Goal: Task Accomplishment & Management: Use online tool/utility

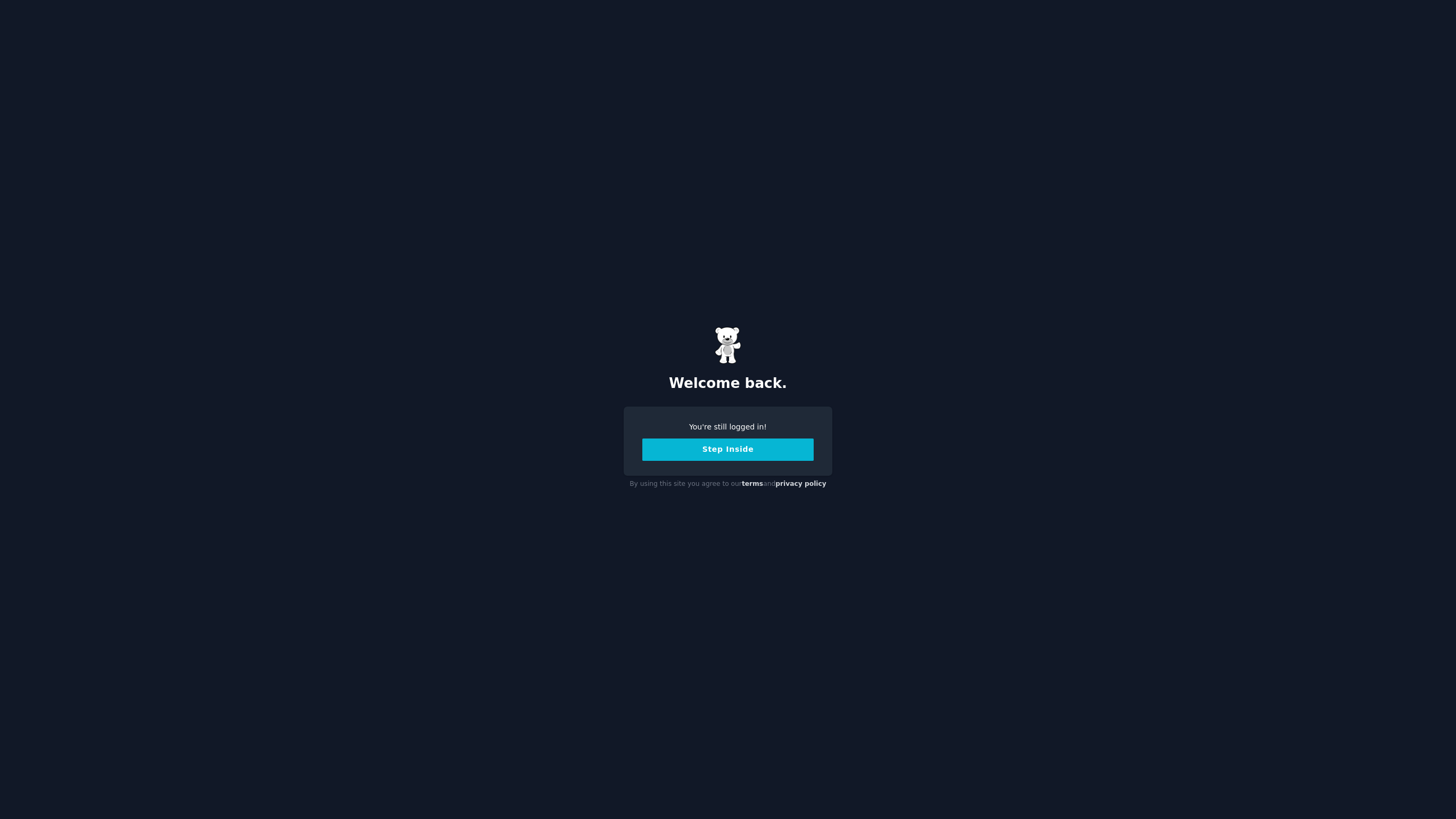
click at [740, 452] on button "Step Inside" at bounding box center [727, 450] width 171 height 23
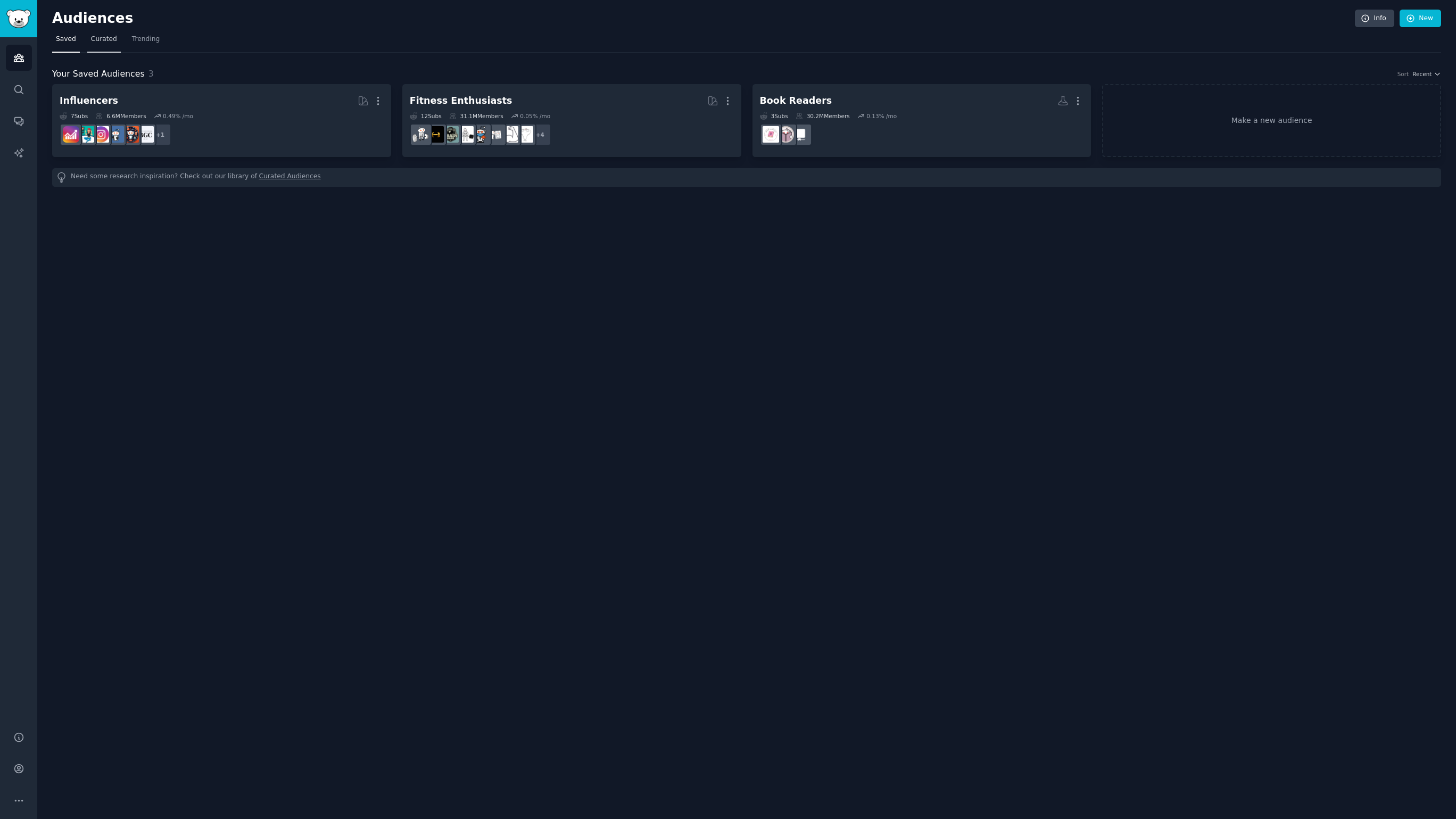
click at [93, 35] on span "Curated" at bounding box center [104, 39] width 26 height 10
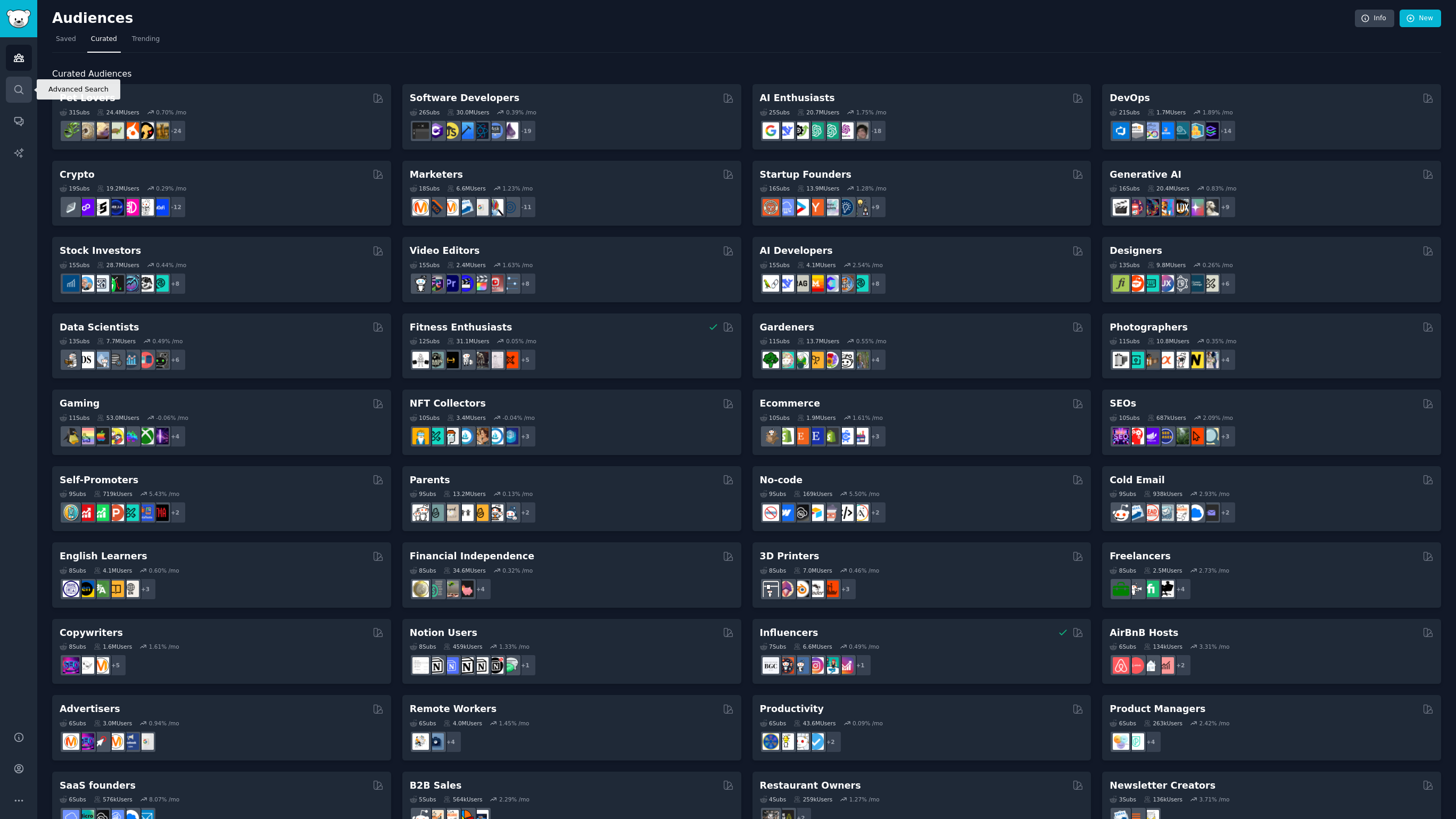
click at [19, 80] on link "Search" at bounding box center [19, 90] width 26 height 26
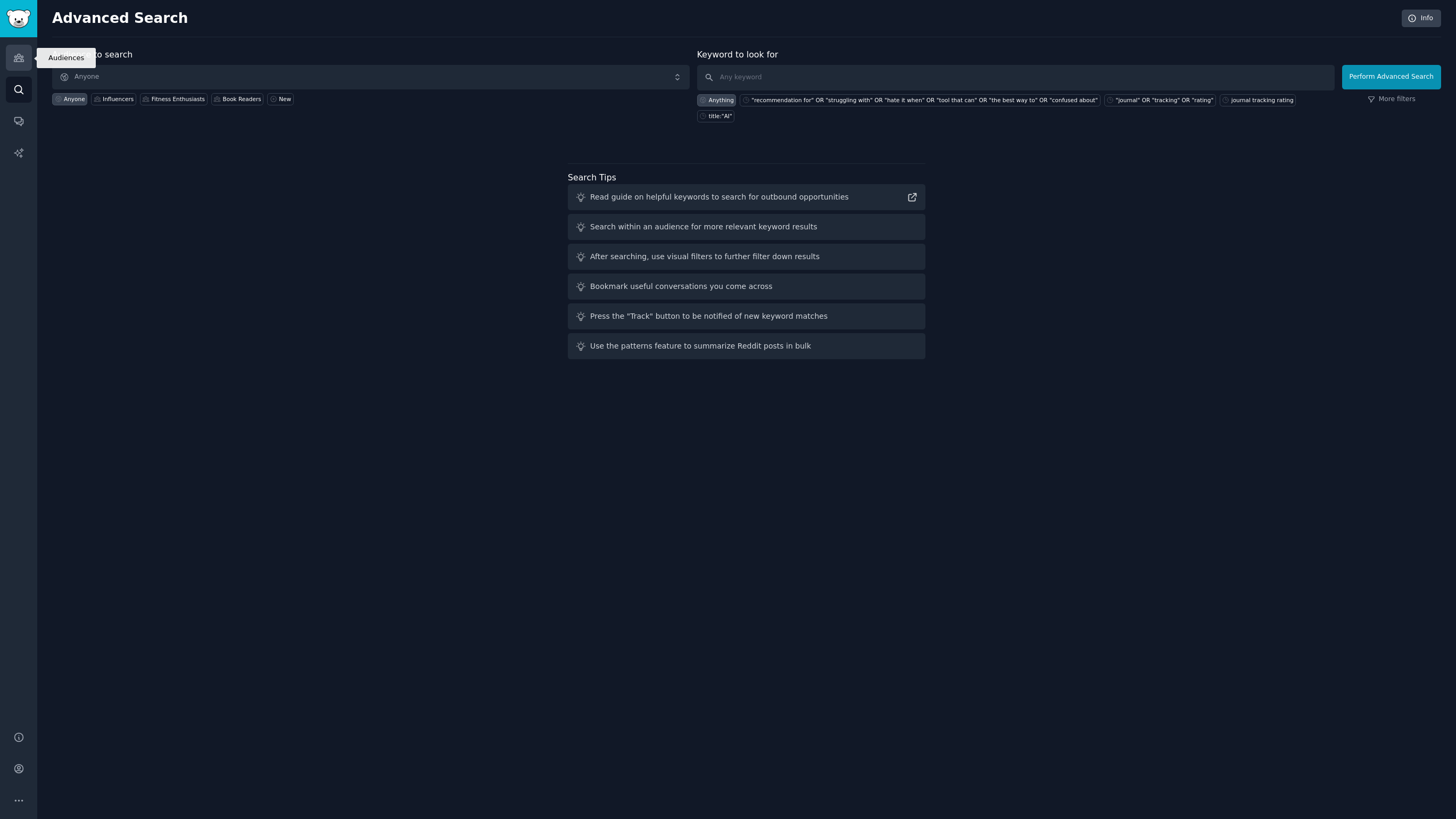
click at [15, 63] on icon "Sidebar" at bounding box center [19, 58] width 11 height 11
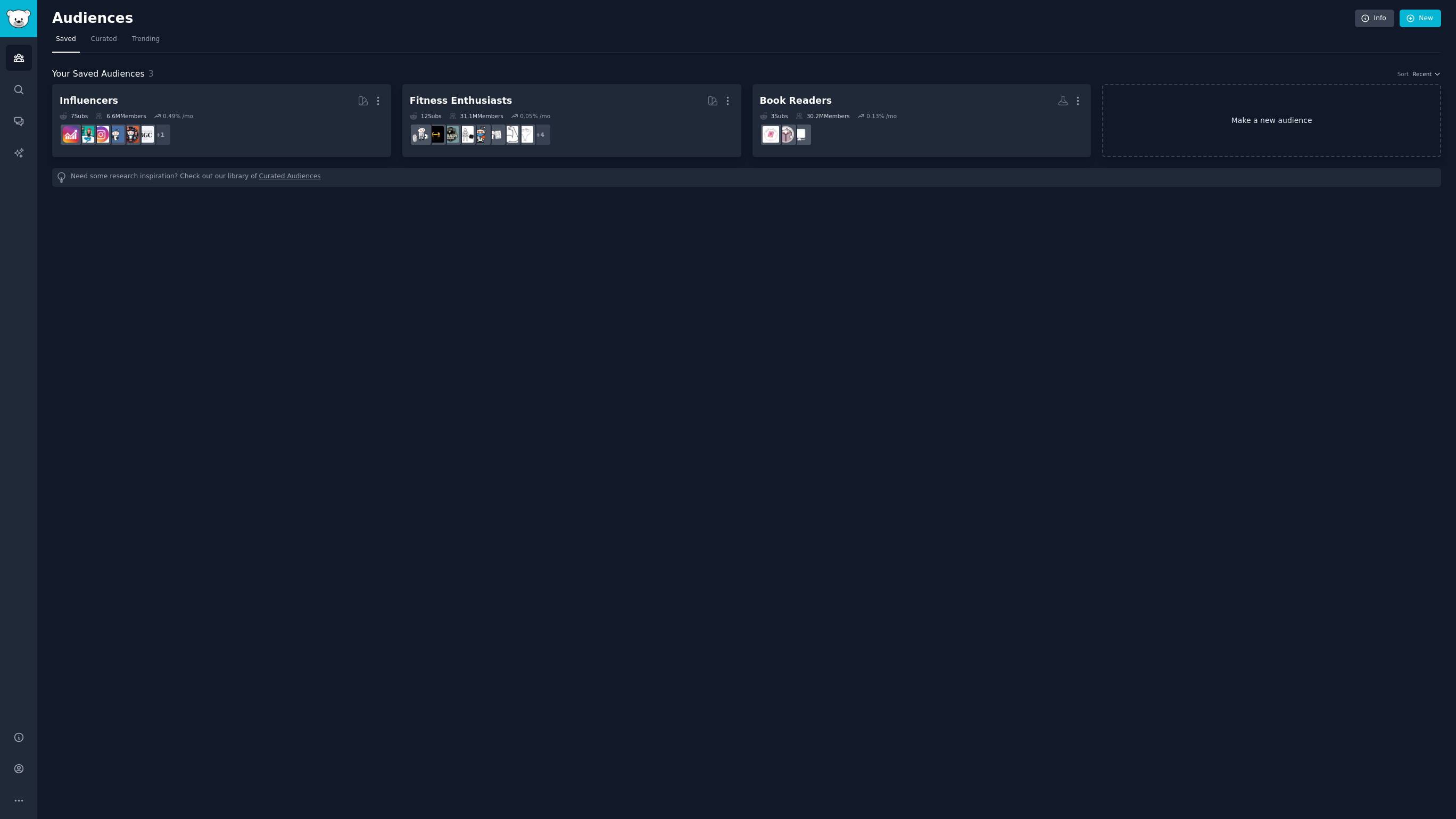
click at [1295, 94] on link "Make a new audience" at bounding box center [1272, 120] width 339 height 73
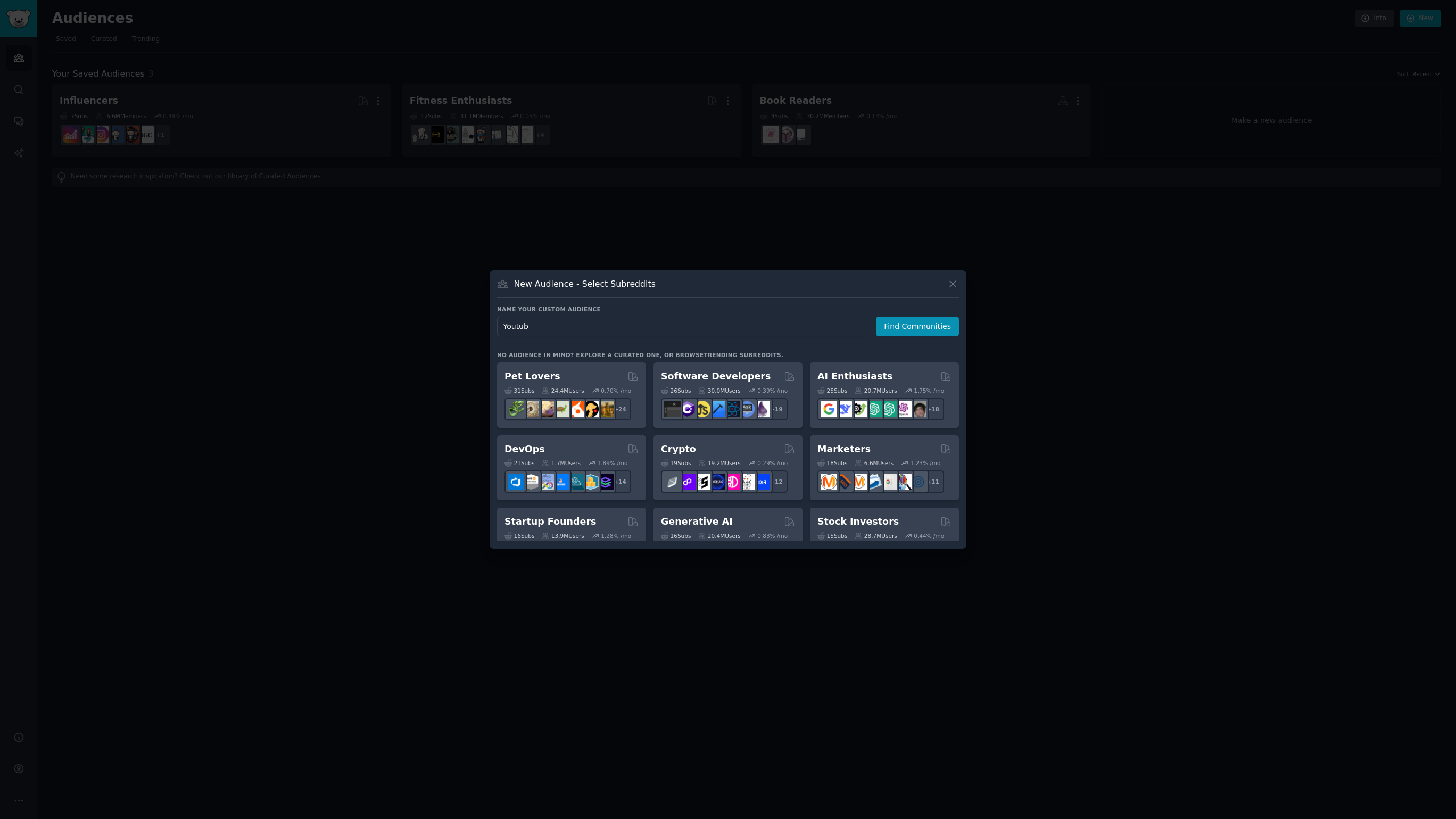
type input "Youtube"
click at [928, 323] on button "Find Communities" at bounding box center [917, 326] width 83 height 20
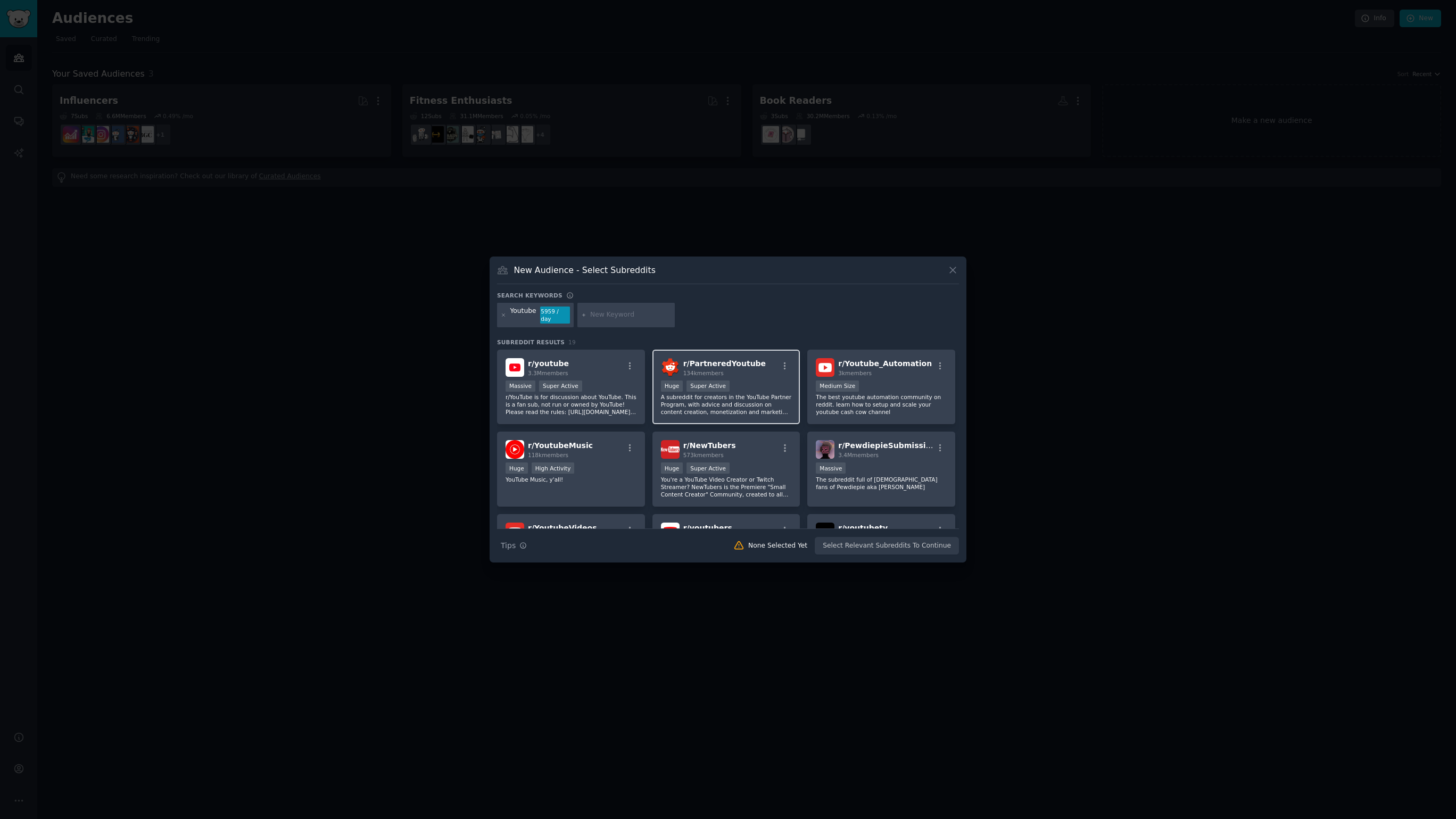
click at [781, 359] on div "r/ PartneredYoutube 134k members" at bounding box center [726, 367] width 131 height 19
click at [899, 386] on div "1000 - 10,000 members Medium Size" at bounding box center [881, 387] width 131 height 14
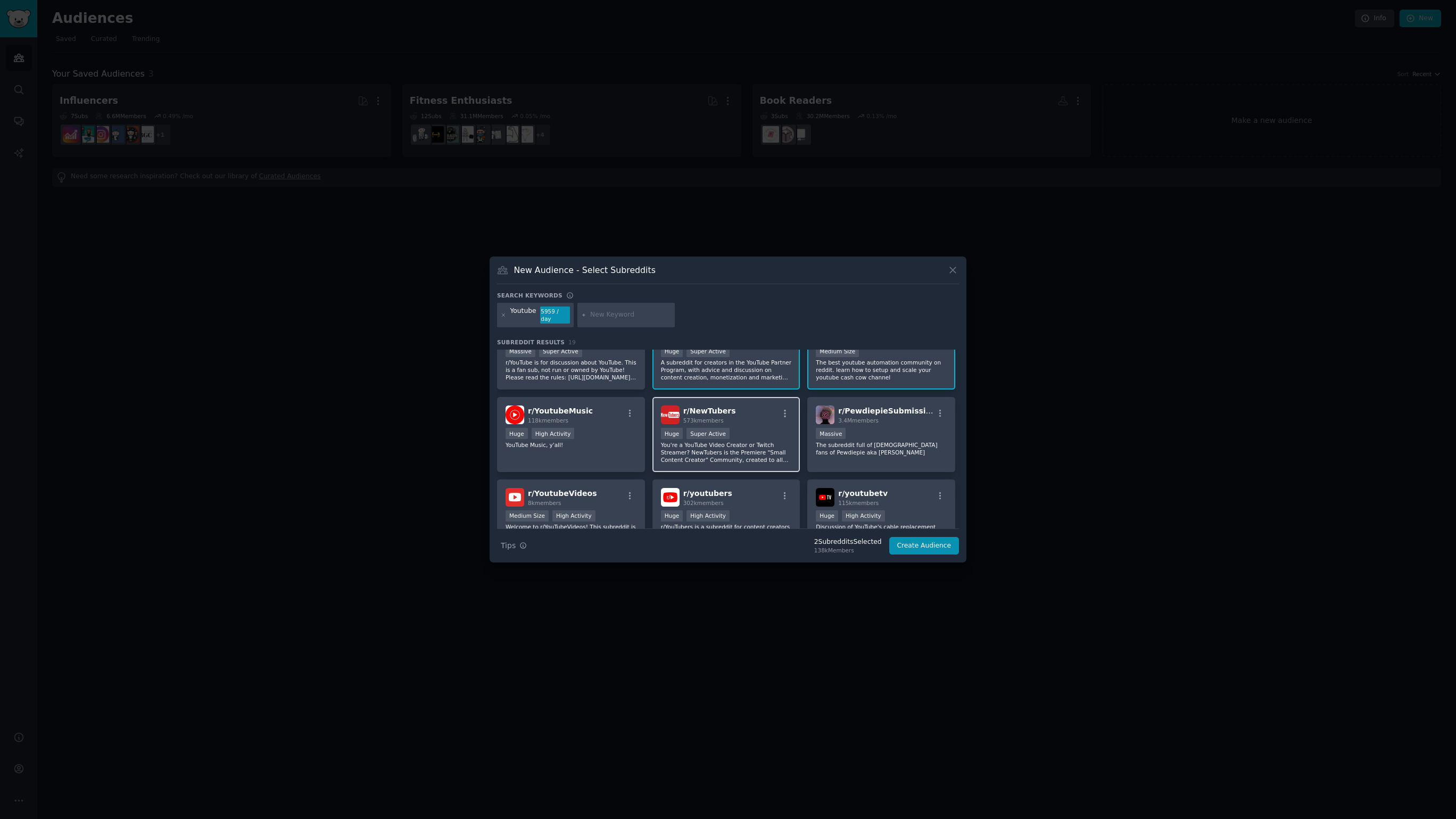
click at [752, 448] on p "You're a YouTube Video Creator or Twitch Streamer? NewTubers is the Premiere "S…" at bounding box center [726, 453] width 131 height 23
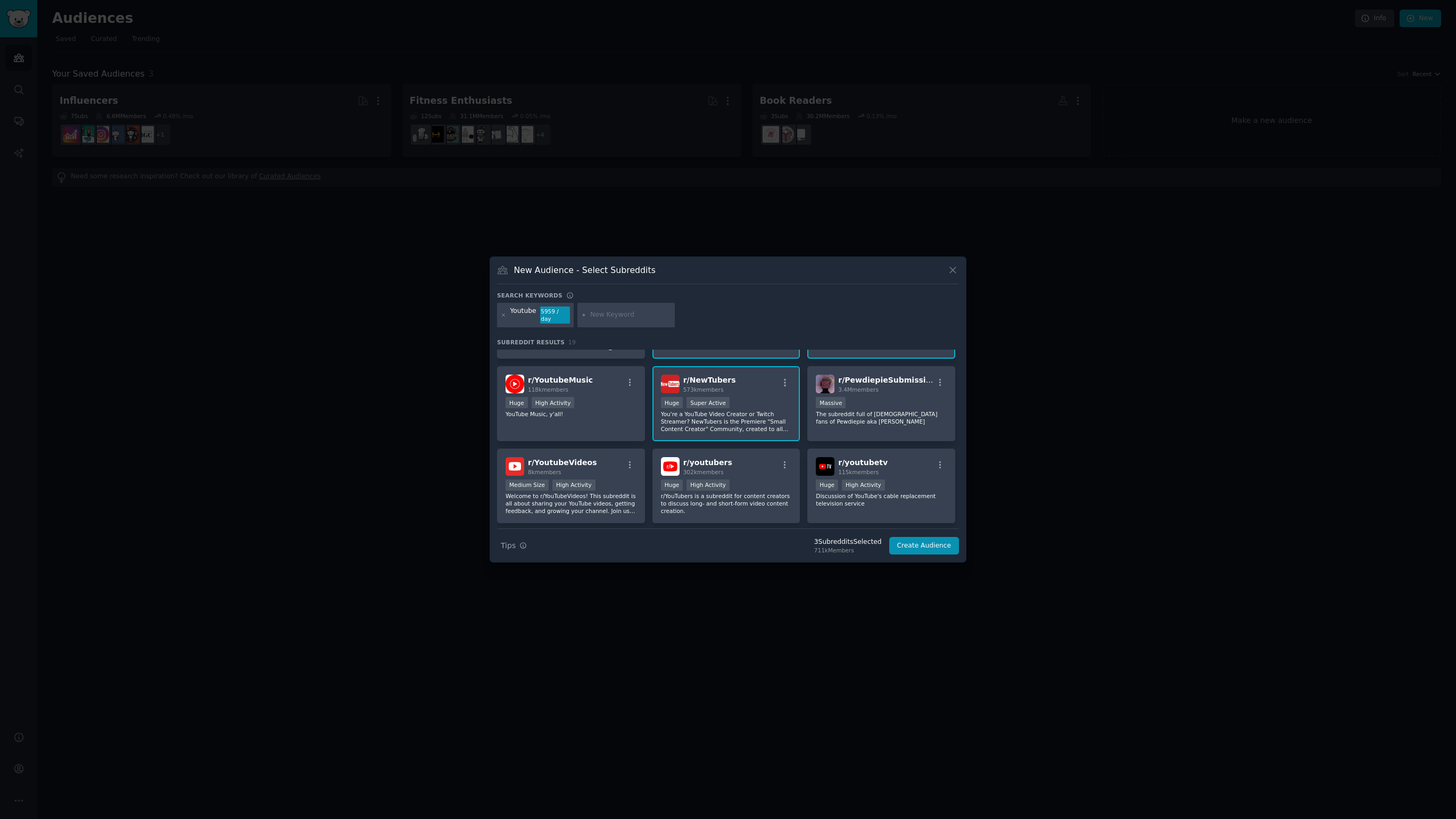
scroll to position [69, 0]
click at [616, 503] on p "Welcome to r/YouTubeVideos! This subreddit is all about sharing your YouTube vi…" at bounding box center [571, 500] width 131 height 23
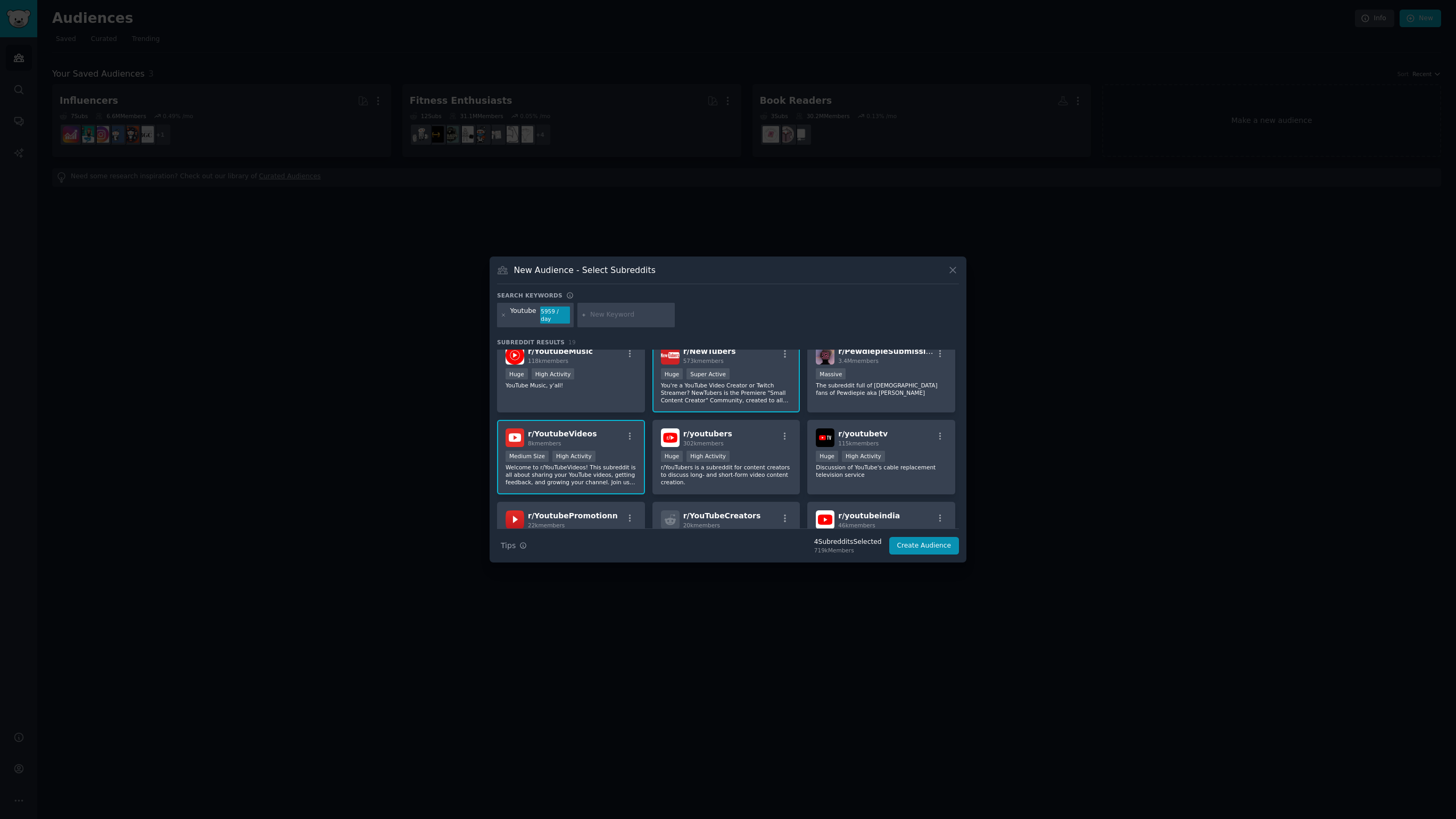
scroll to position [107, 0]
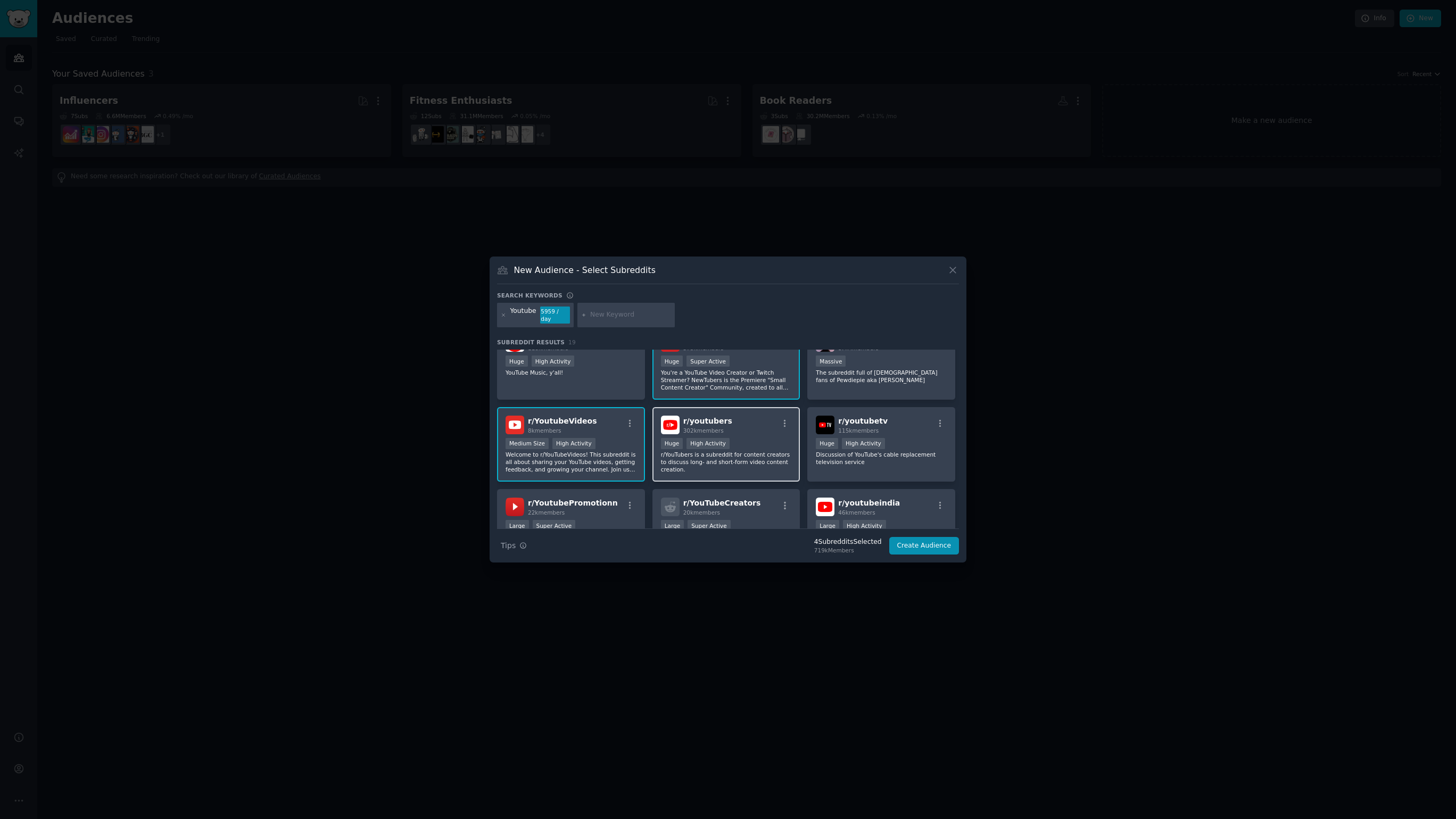
click at [756, 463] on p "r/YouTubers is a subreddit for content creators to discuss long- and short-form…" at bounding box center [726, 462] width 131 height 23
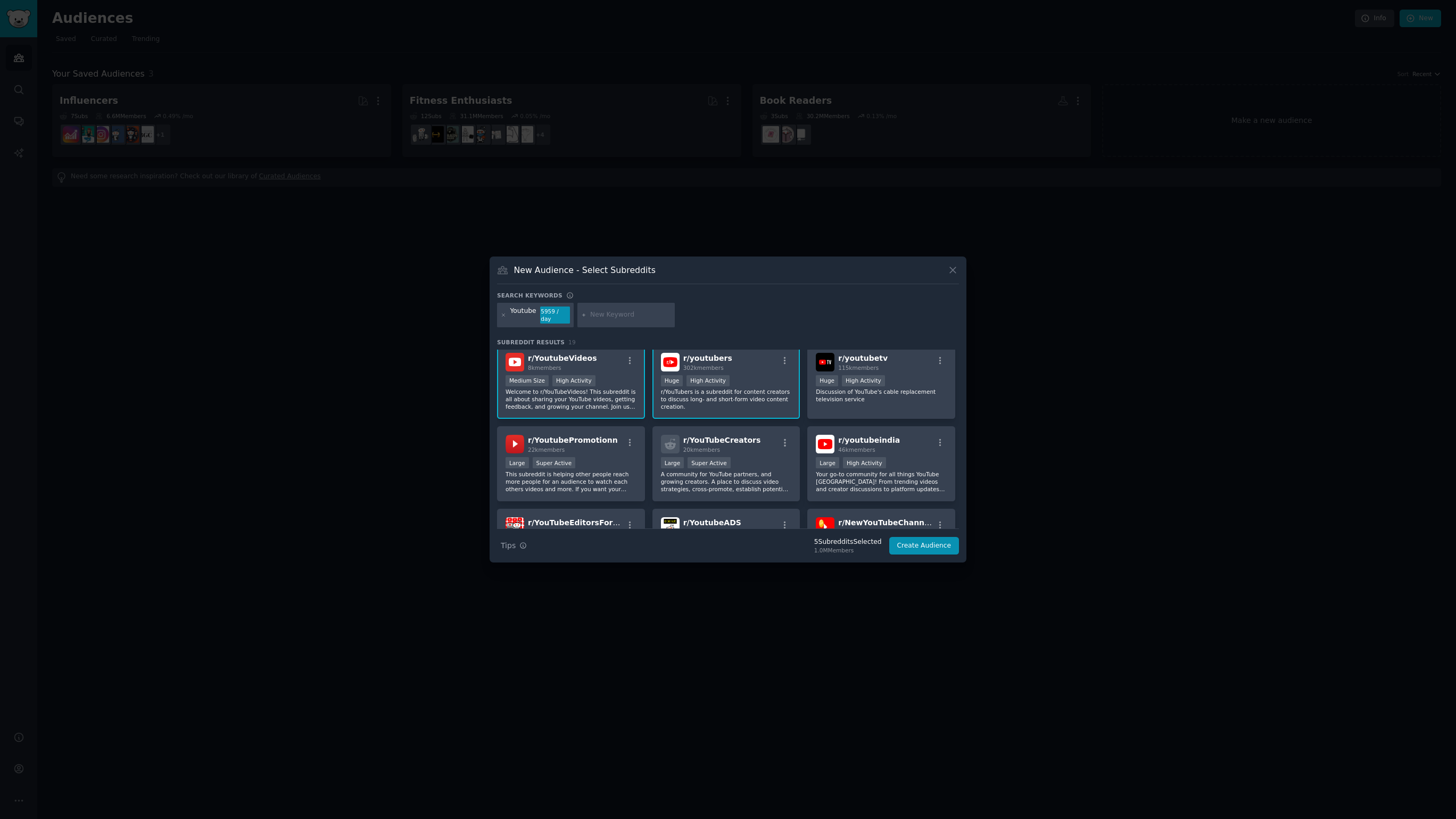
scroll to position [176, 0]
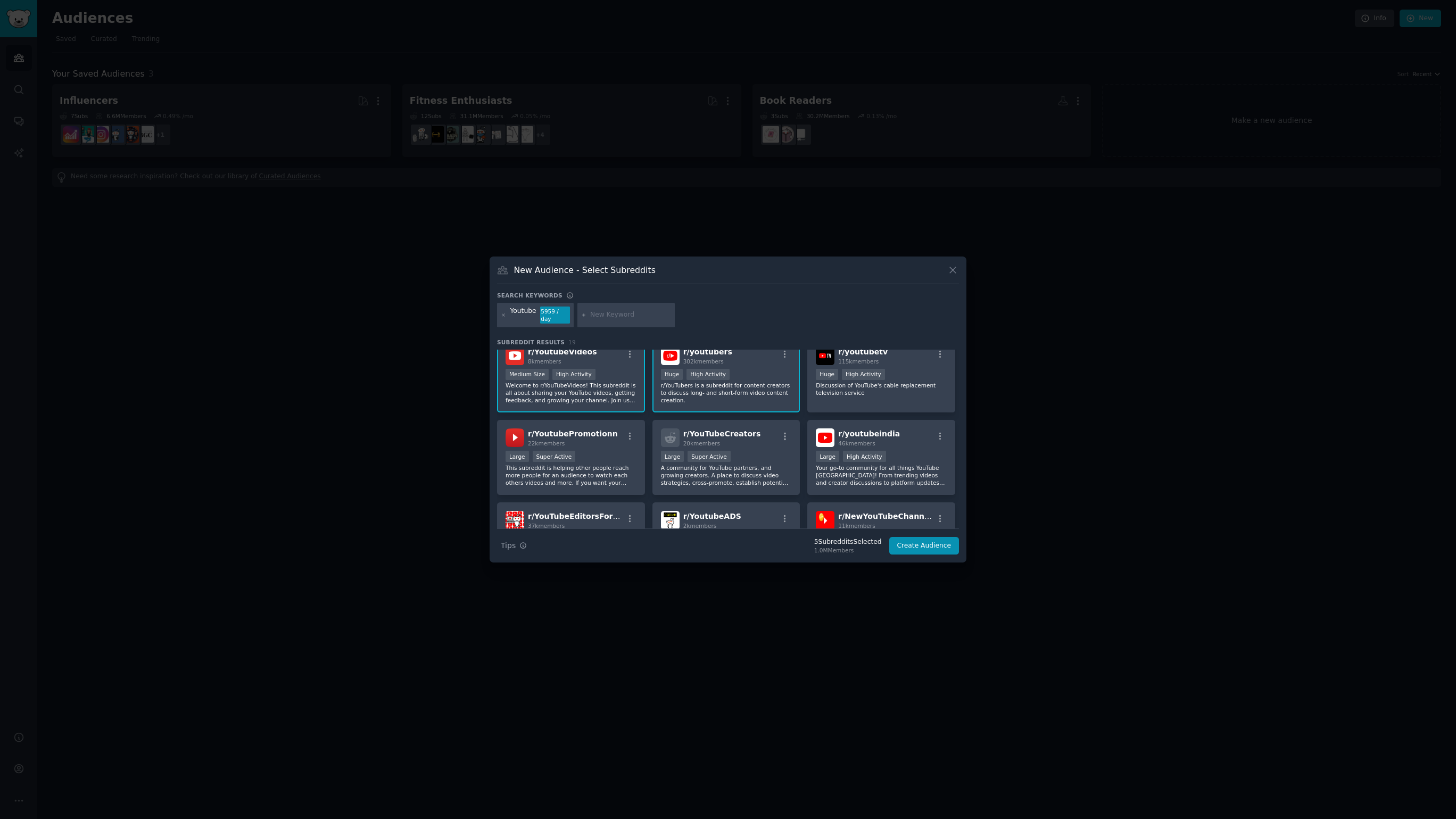
click at [756, 463] on div "Large Super Active" at bounding box center [726, 457] width 131 height 14
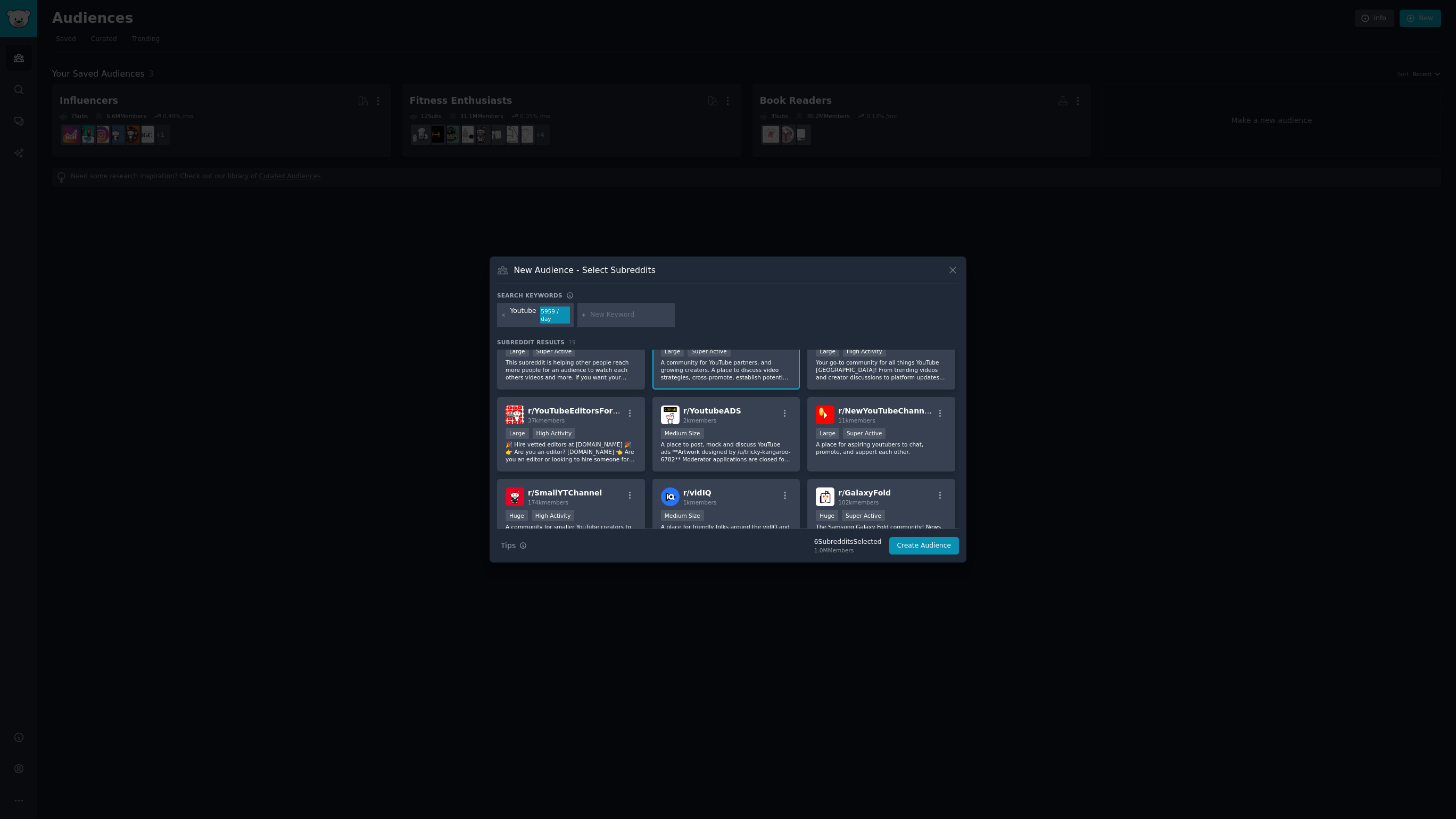
scroll to position [284, 0]
drag, startPoint x: 896, startPoint y: 442, endPoint x: 886, endPoint y: 445, distance: 10.4
click at [896, 442] on p "A place for aspiring youtubers to chat, promote, and support each other." at bounding box center [881, 446] width 131 height 15
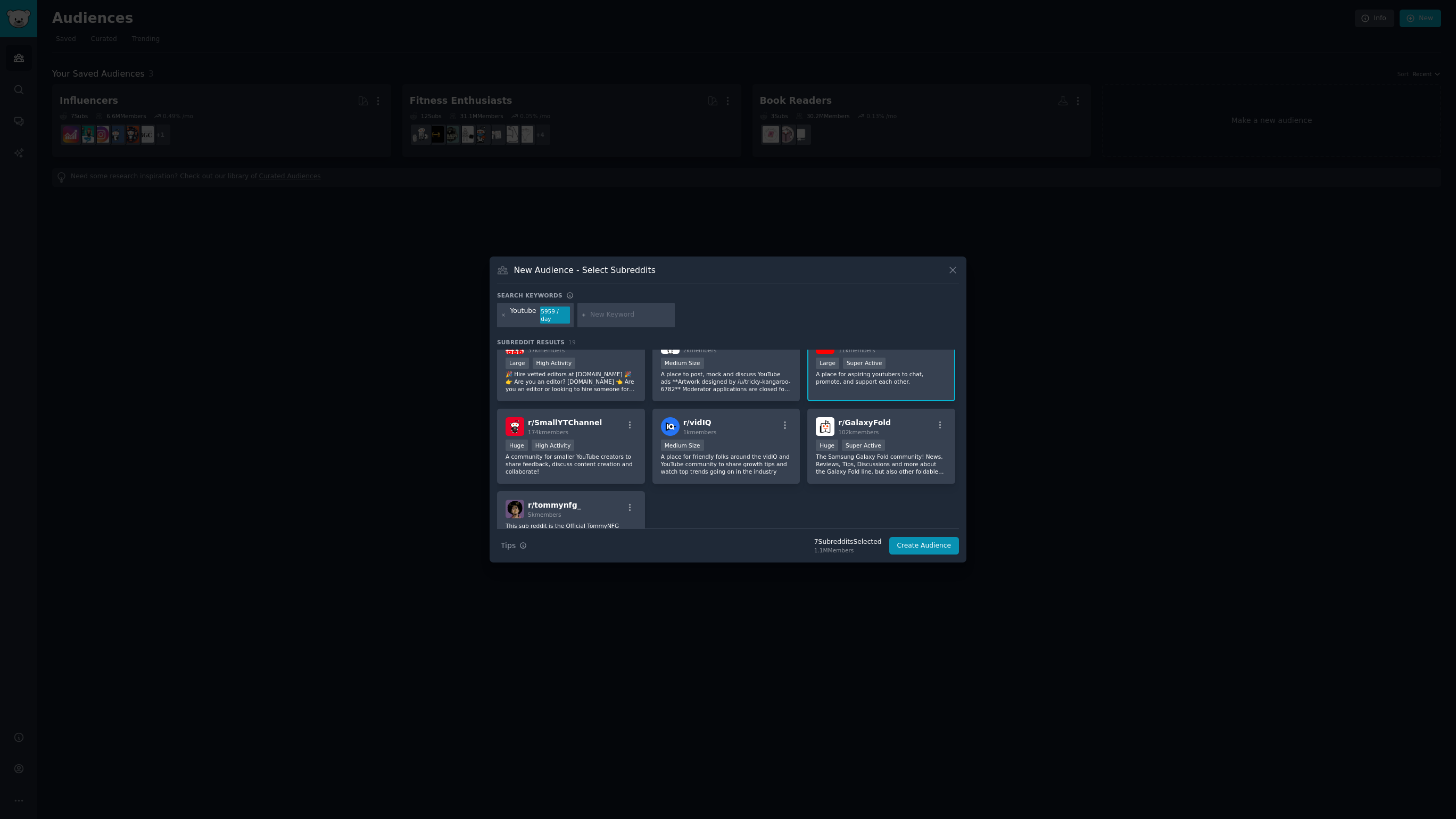
scroll to position [361, 0]
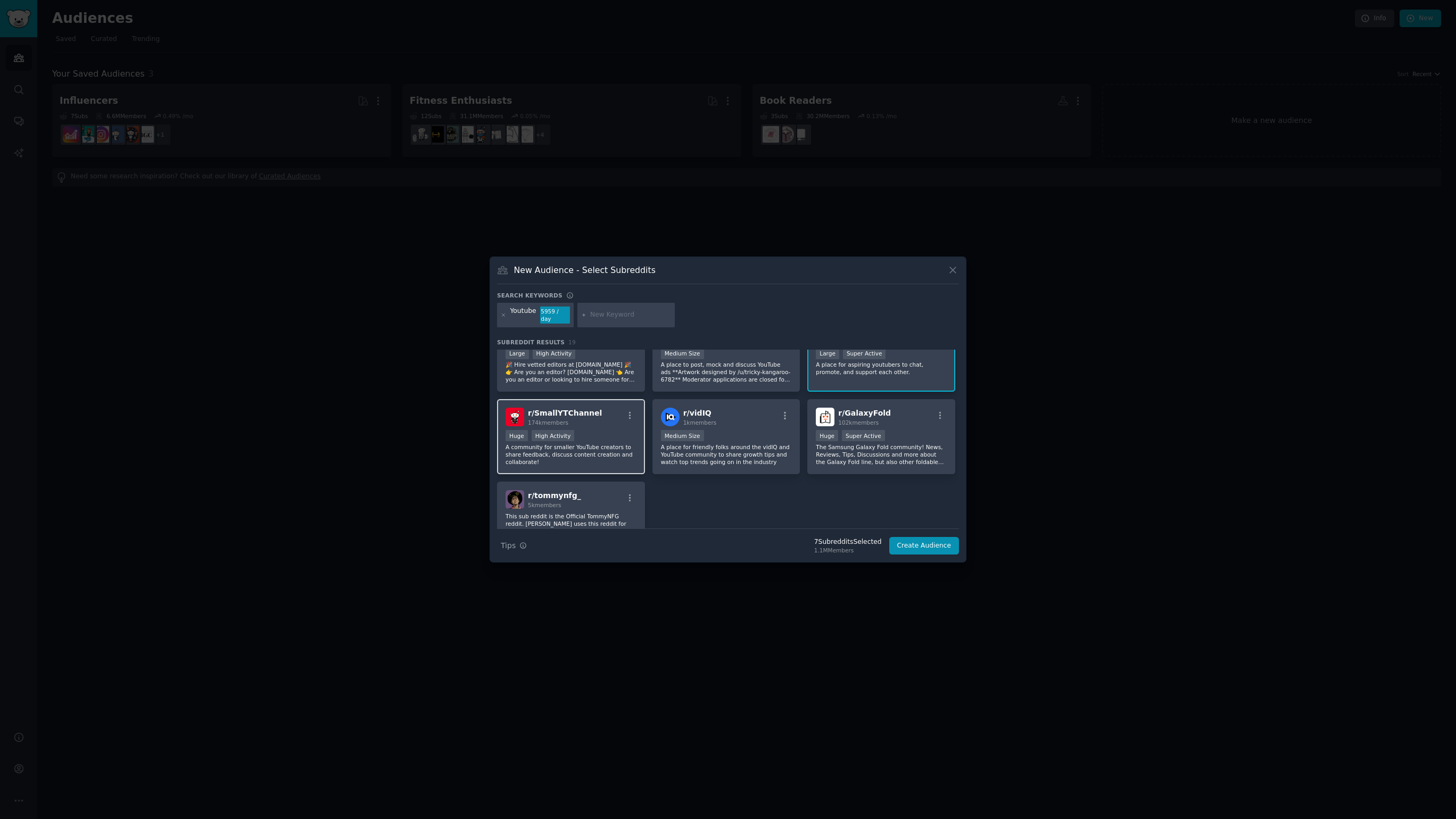
click at [578, 453] on p "A community for smaller YouTube creators to share feedback, discuss content cre…" at bounding box center [571, 454] width 131 height 23
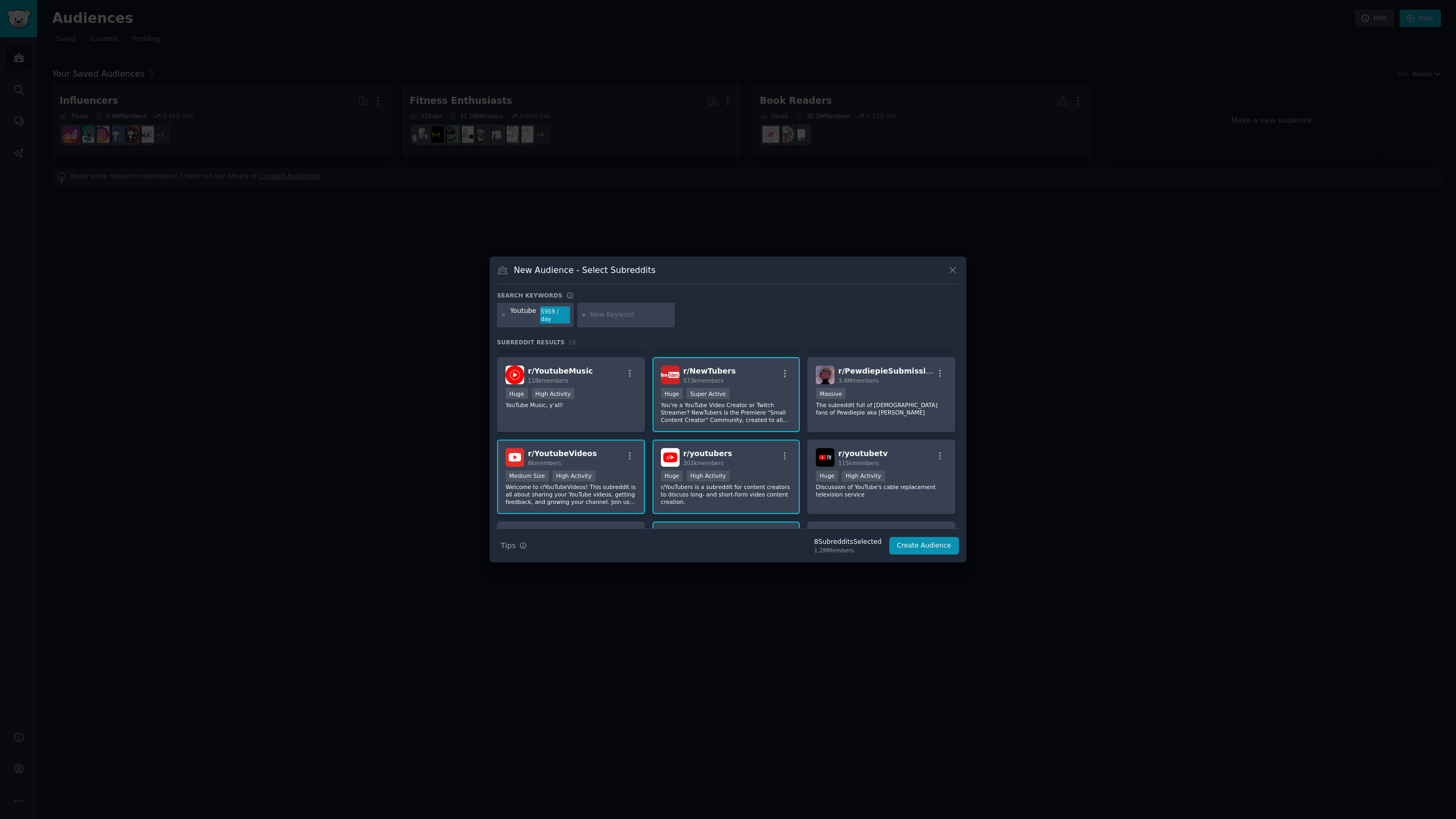
scroll to position [0, 0]
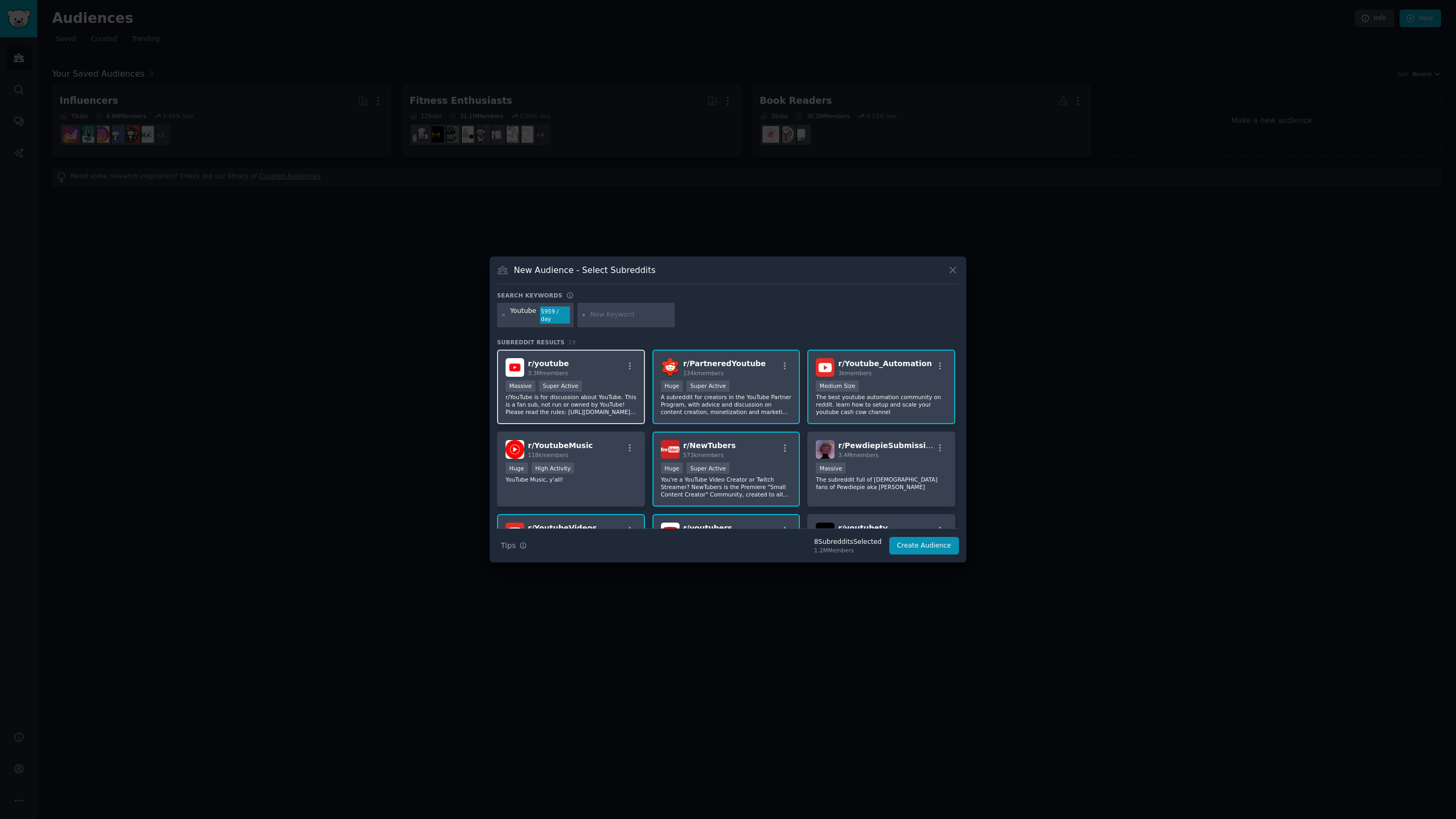
click at [614, 389] on div ">= 95th percentile for submissions / day Massive Super Active" at bounding box center [571, 387] width 131 height 14
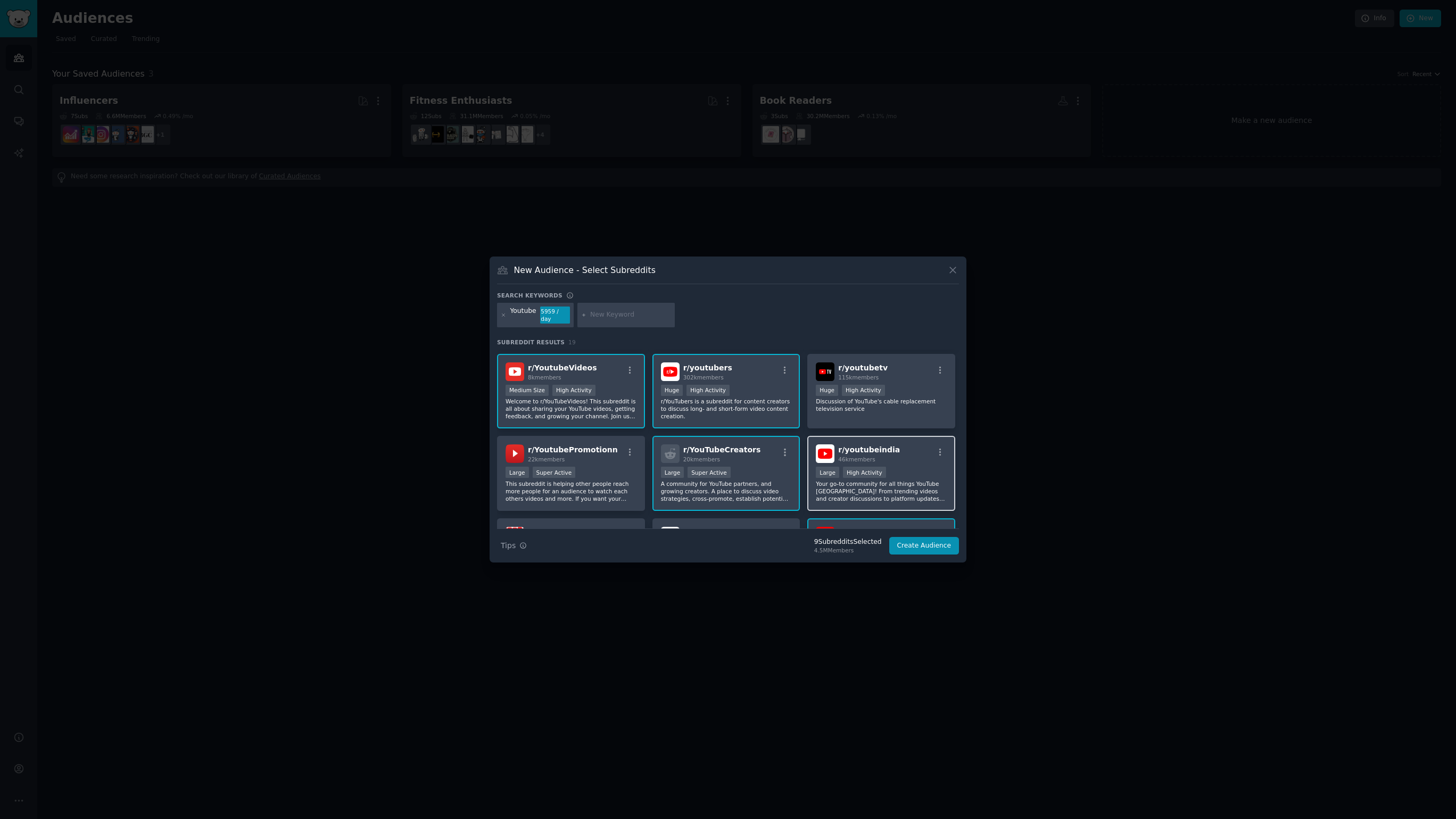
scroll to position [195, 0]
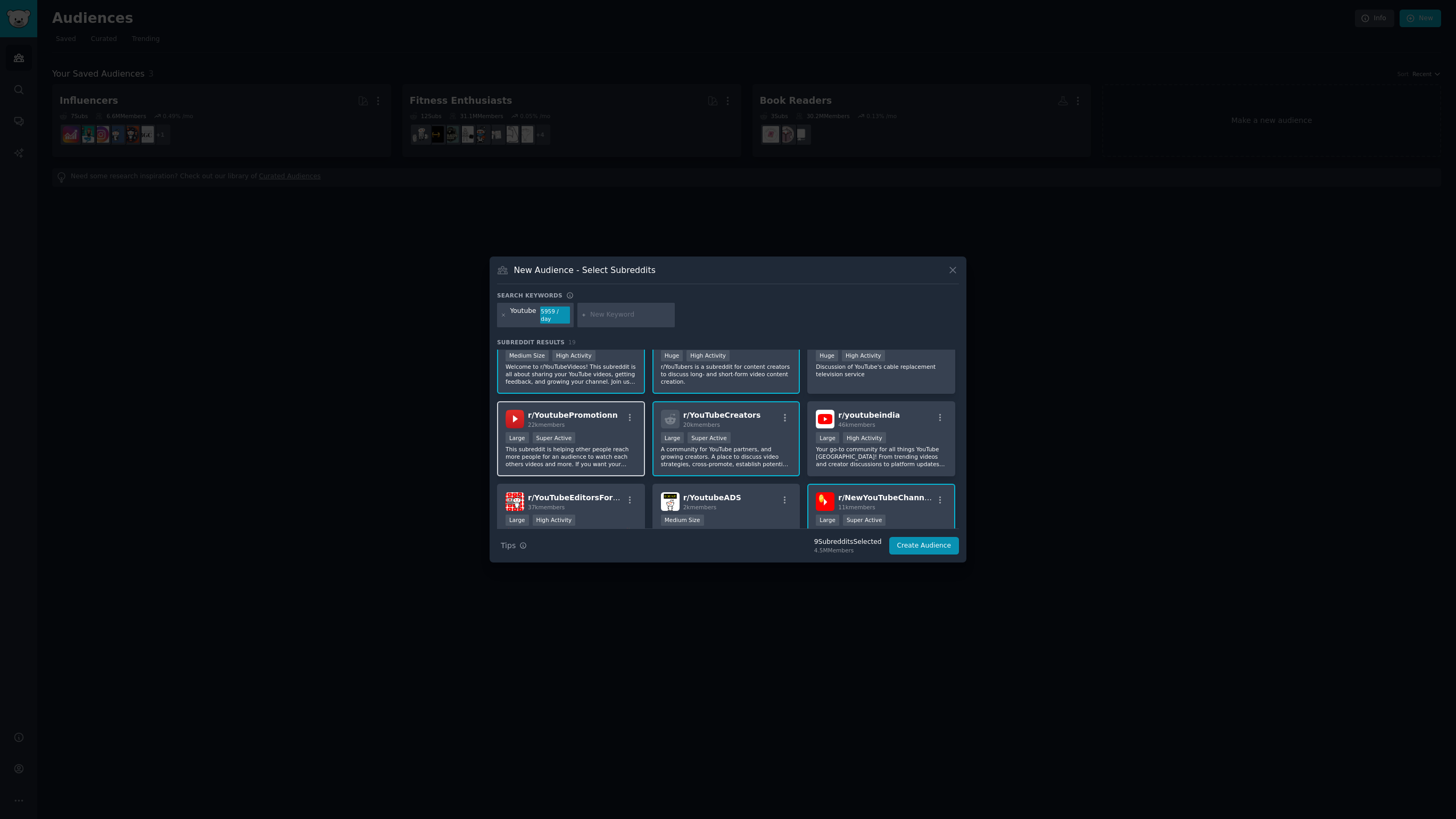
click at [570, 460] on p "This subreddit is helping other people reach more people for an audience to wat…" at bounding box center [571, 457] width 131 height 23
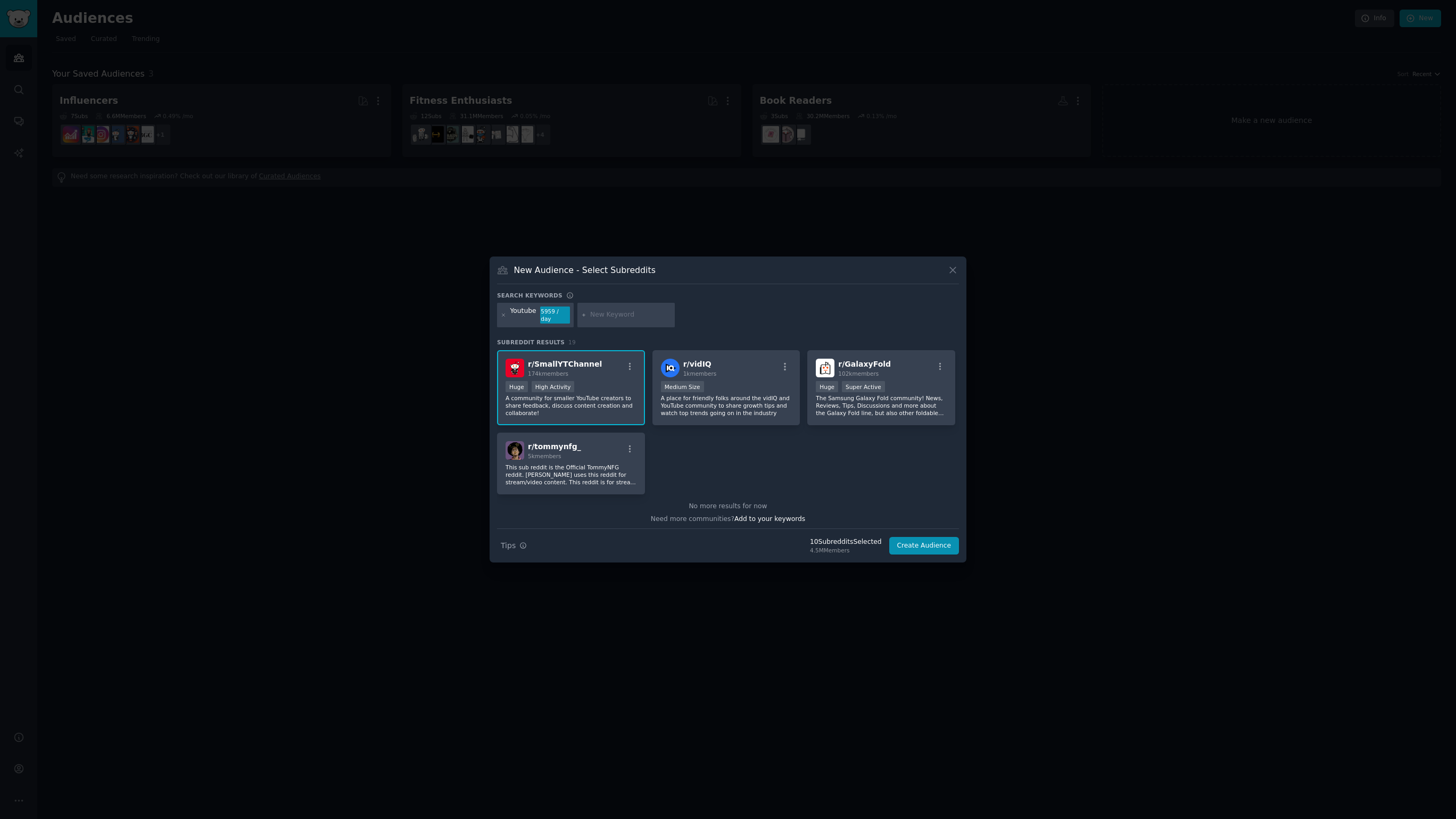
scroll to position [414, 0]
click at [933, 545] on button "Create Audience" at bounding box center [924, 546] width 70 height 18
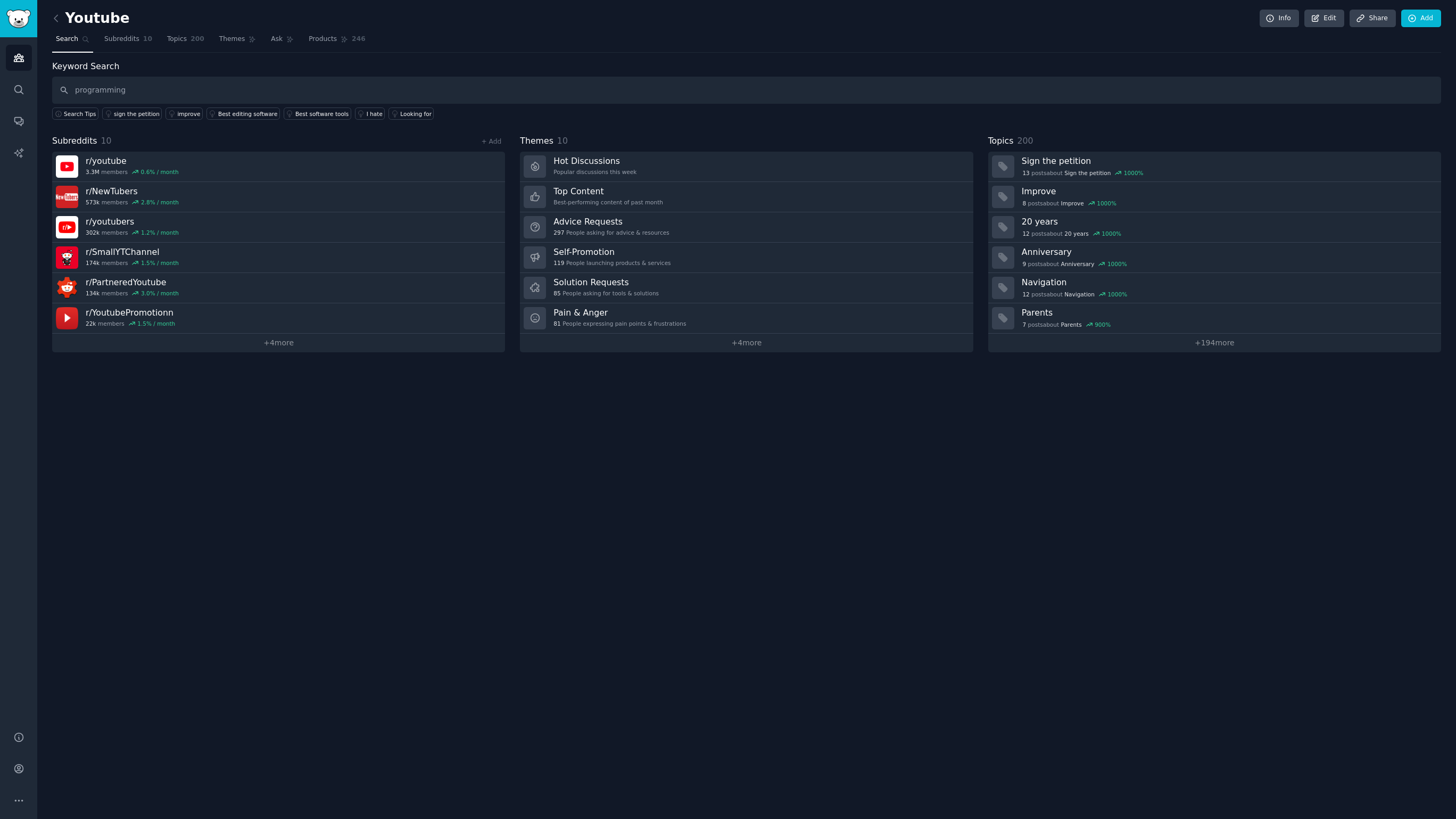
type input "programming"
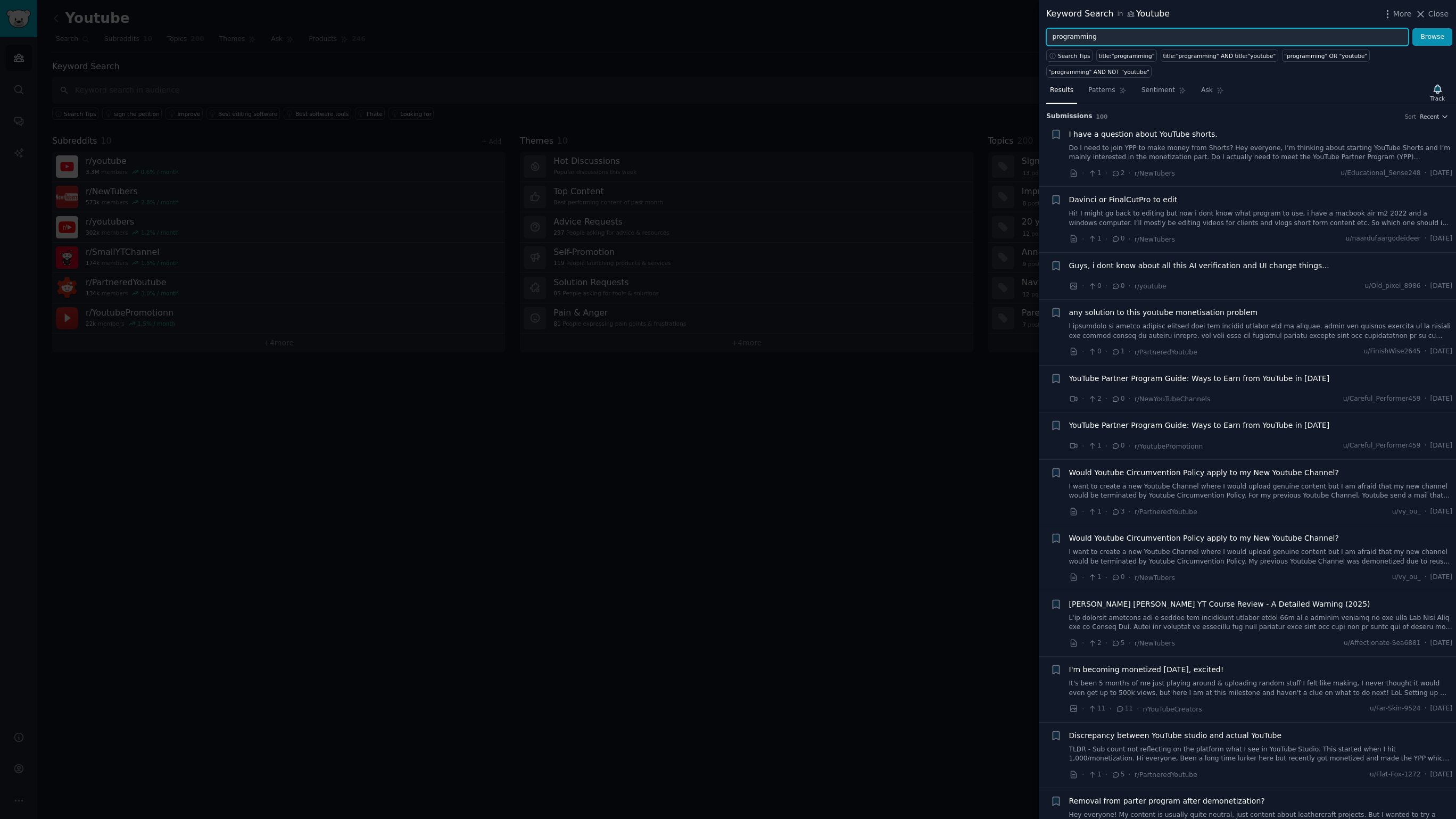
click at [1158, 36] on input "programming" at bounding box center [1227, 37] width 362 height 18
type input "coding channel"
click at [1412, 28] on button "Browse" at bounding box center [1432, 37] width 40 height 18
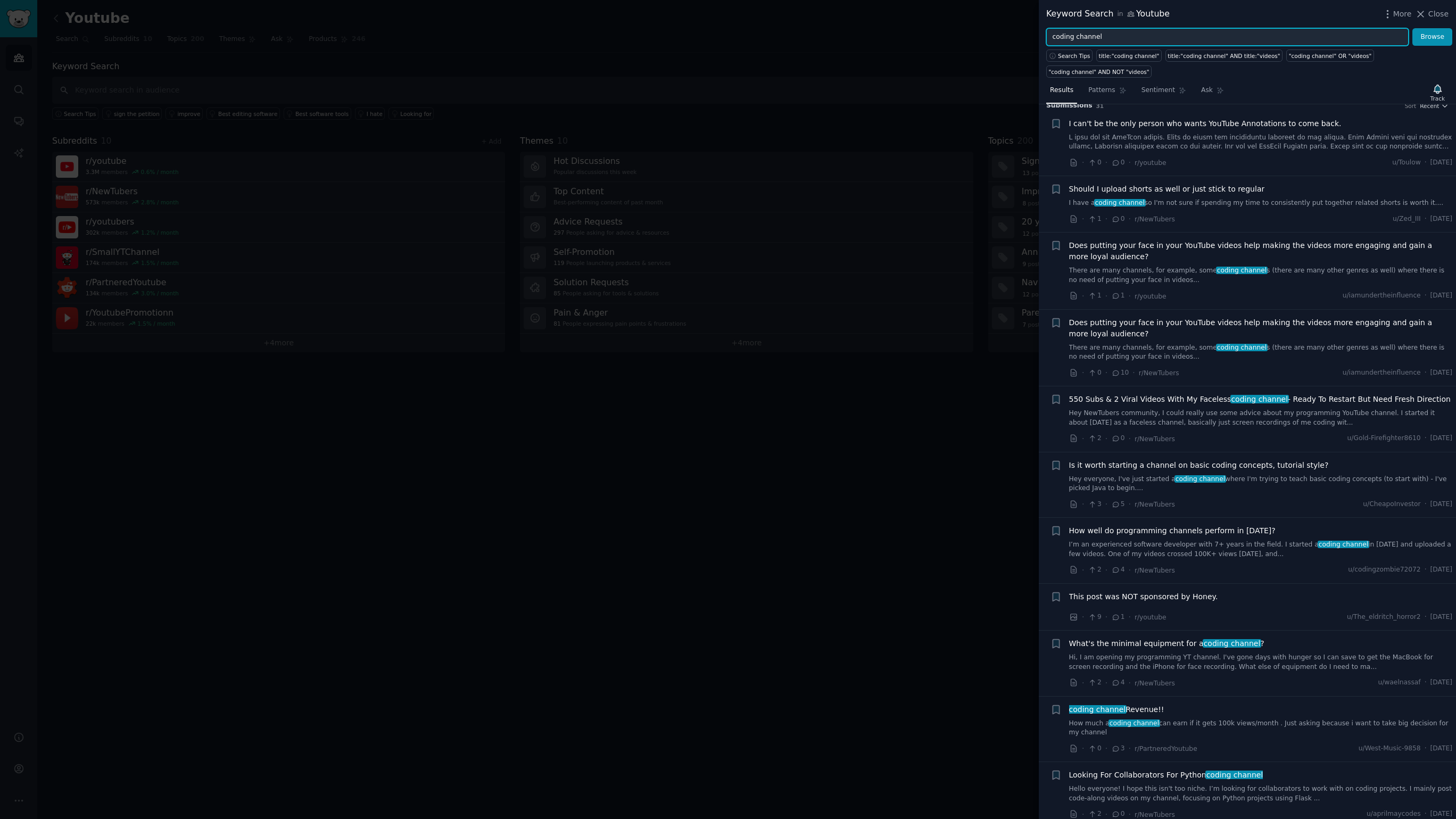
scroll to position [13, 0]
click at [1238, 268] on span "coding channel" at bounding box center [1241, 268] width 51 height 7
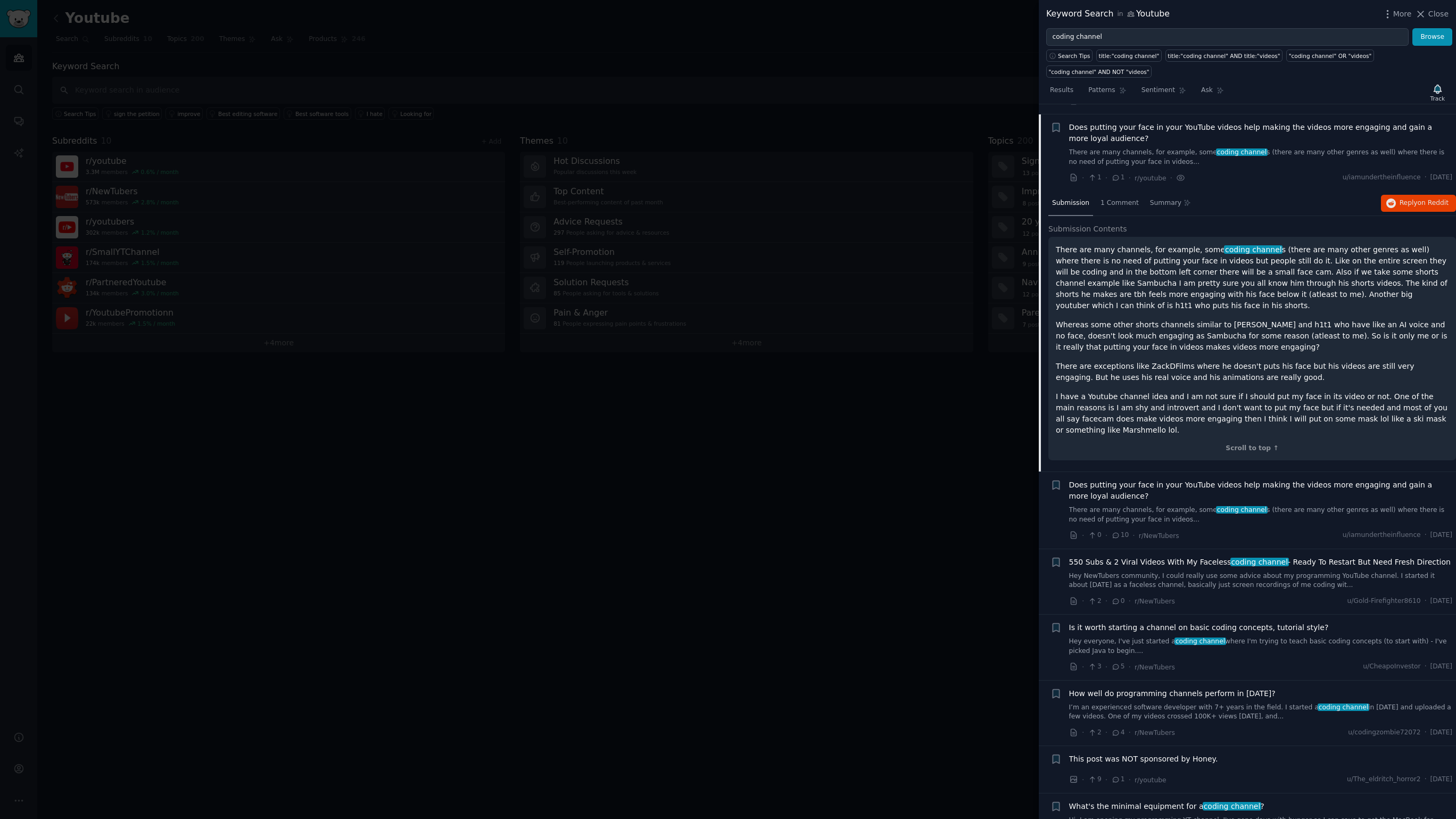
scroll to position [139, 0]
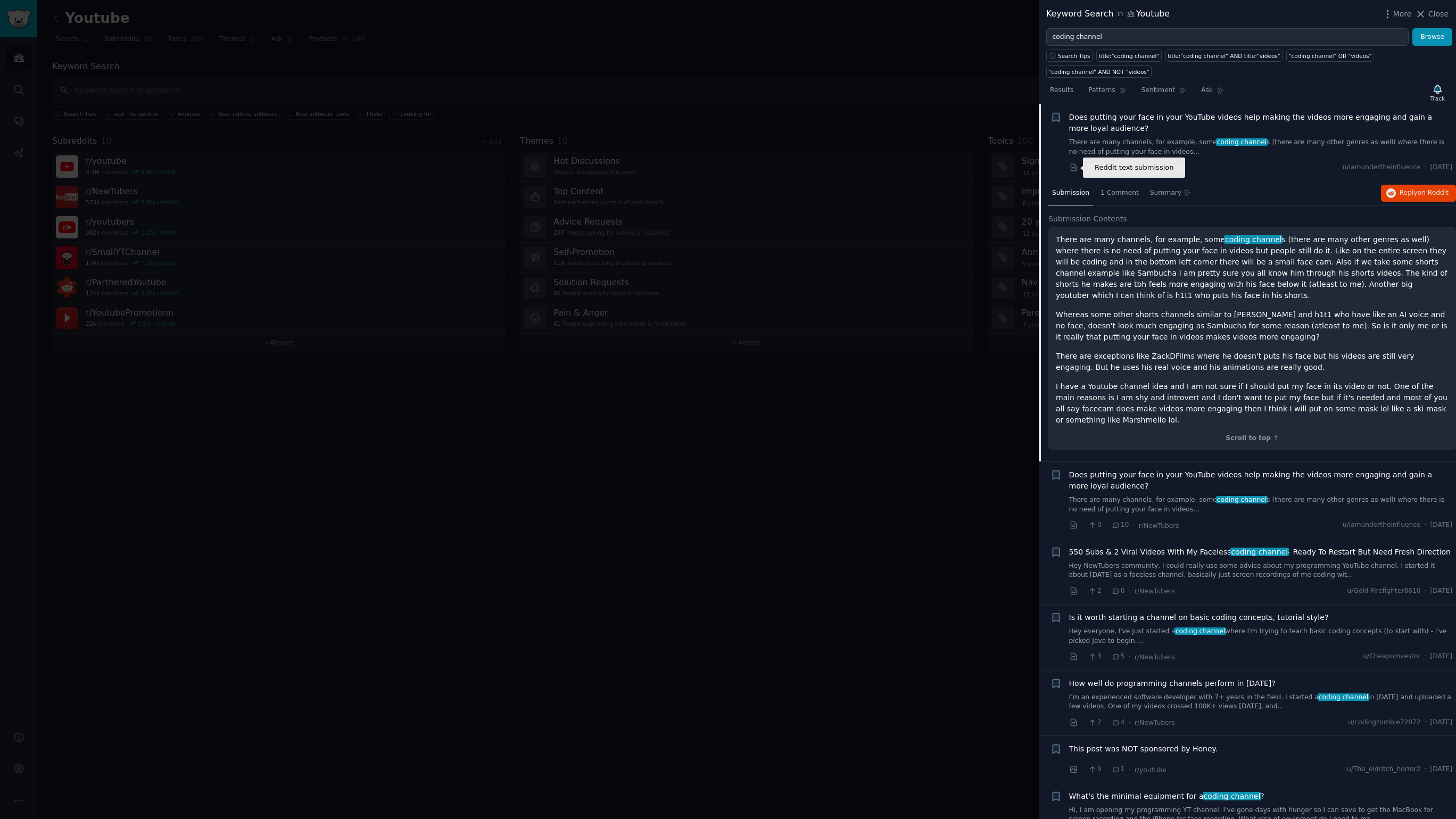
click at [1075, 168] on icon at bounding box center [1074, 167] width 10 height 10
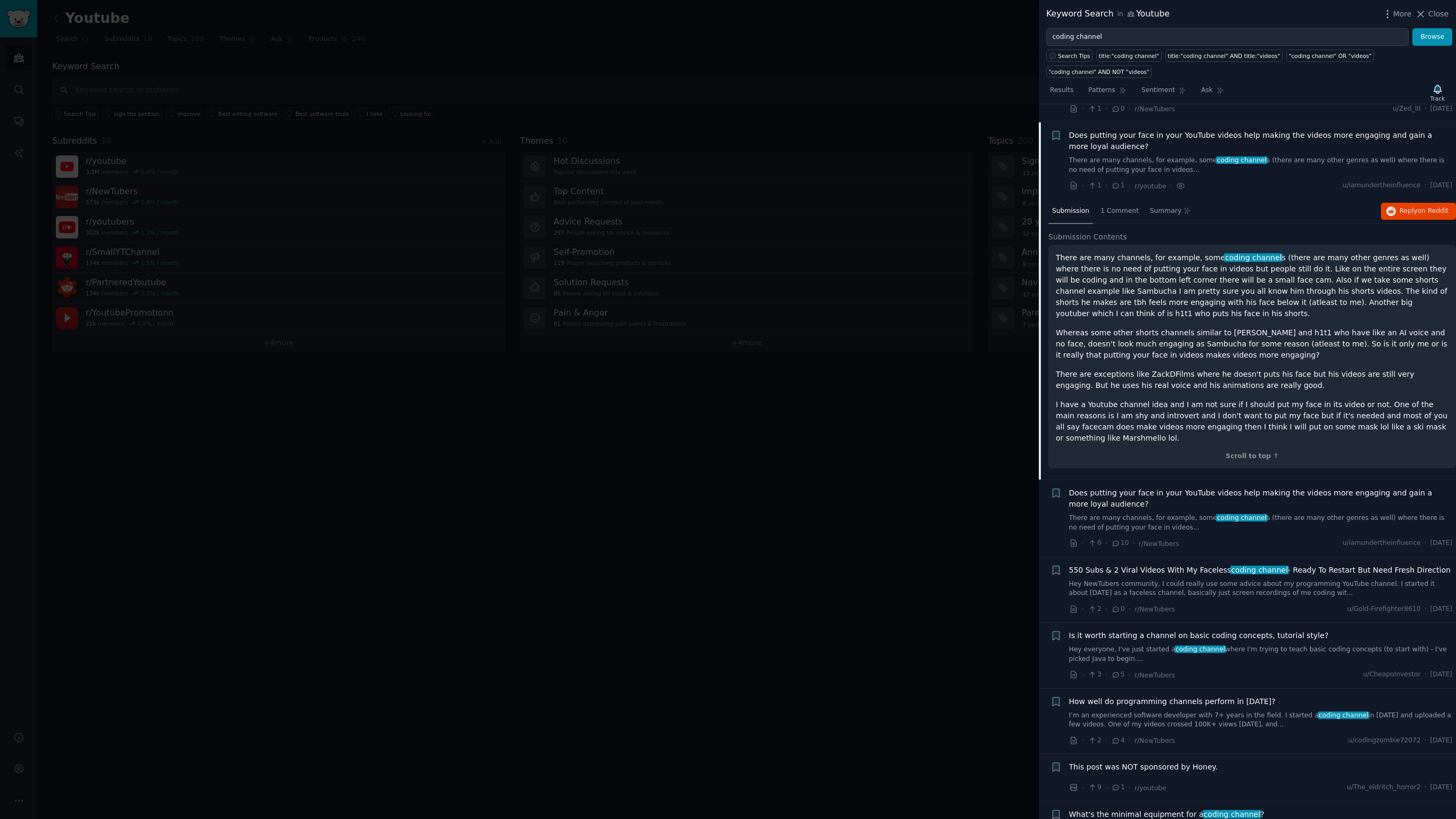
scroll to position [117, 0]
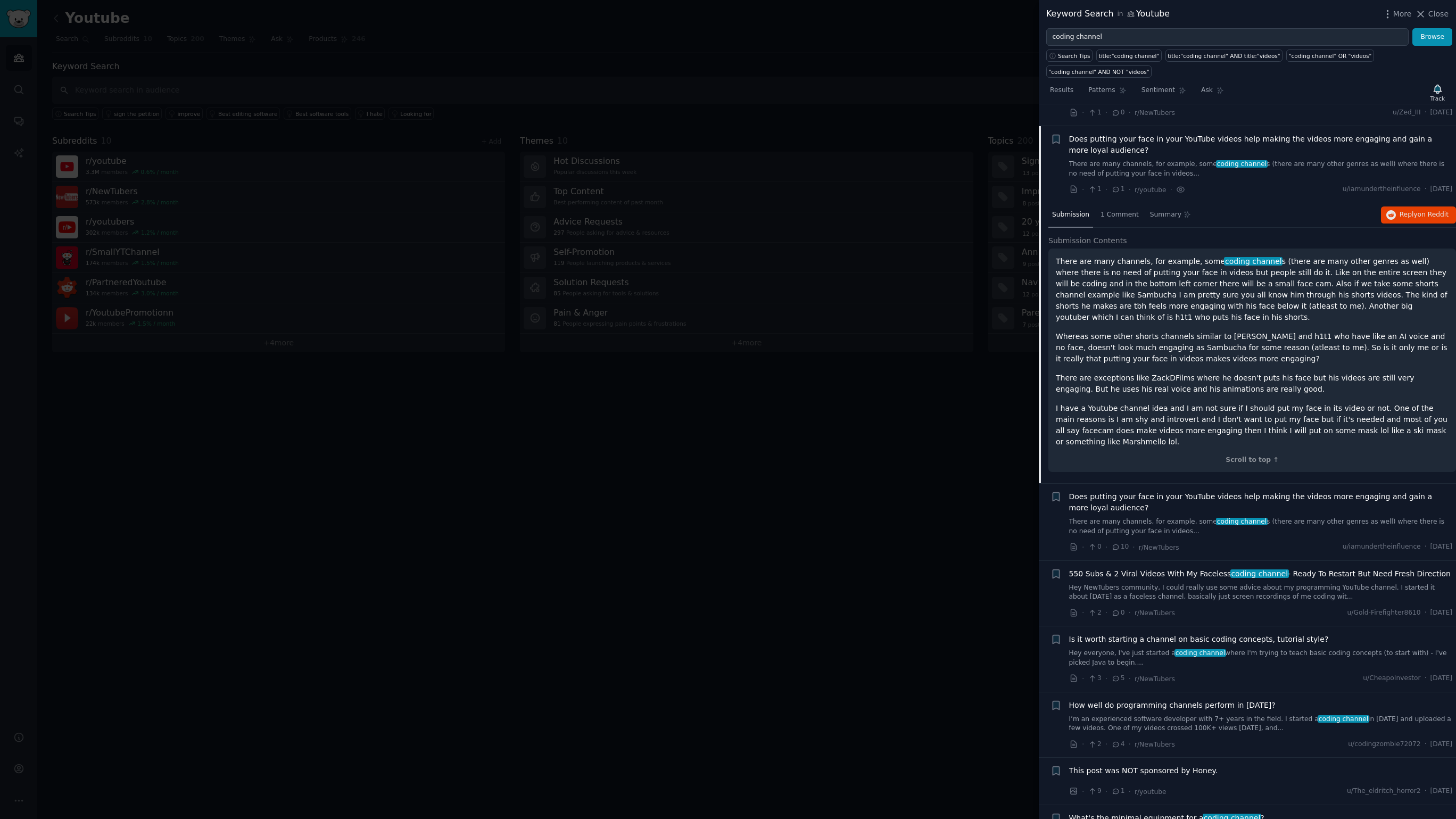
click at [1281, 155] on span "Does putting your face in your YouTube videos help making the videos more engag…" at bounding box center [1261, 145] width 384 height 23
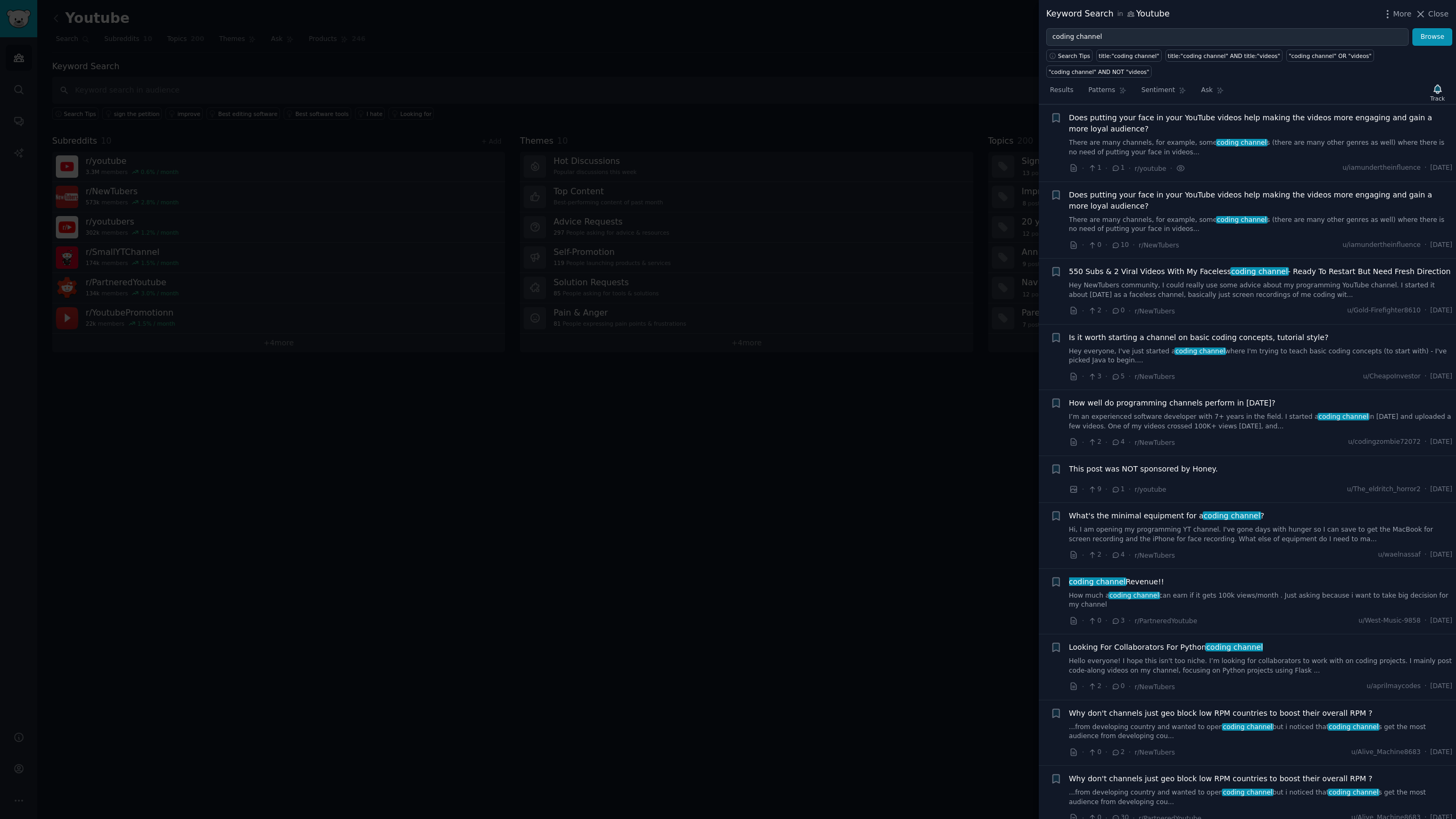
scroll to position [139, 0]
click at [1077, 244] on icon at bounding box center [1074, 245] width 10 height 10
click at [1073, 445] on icon at bounding box center [1073, 441] width 5 height 7
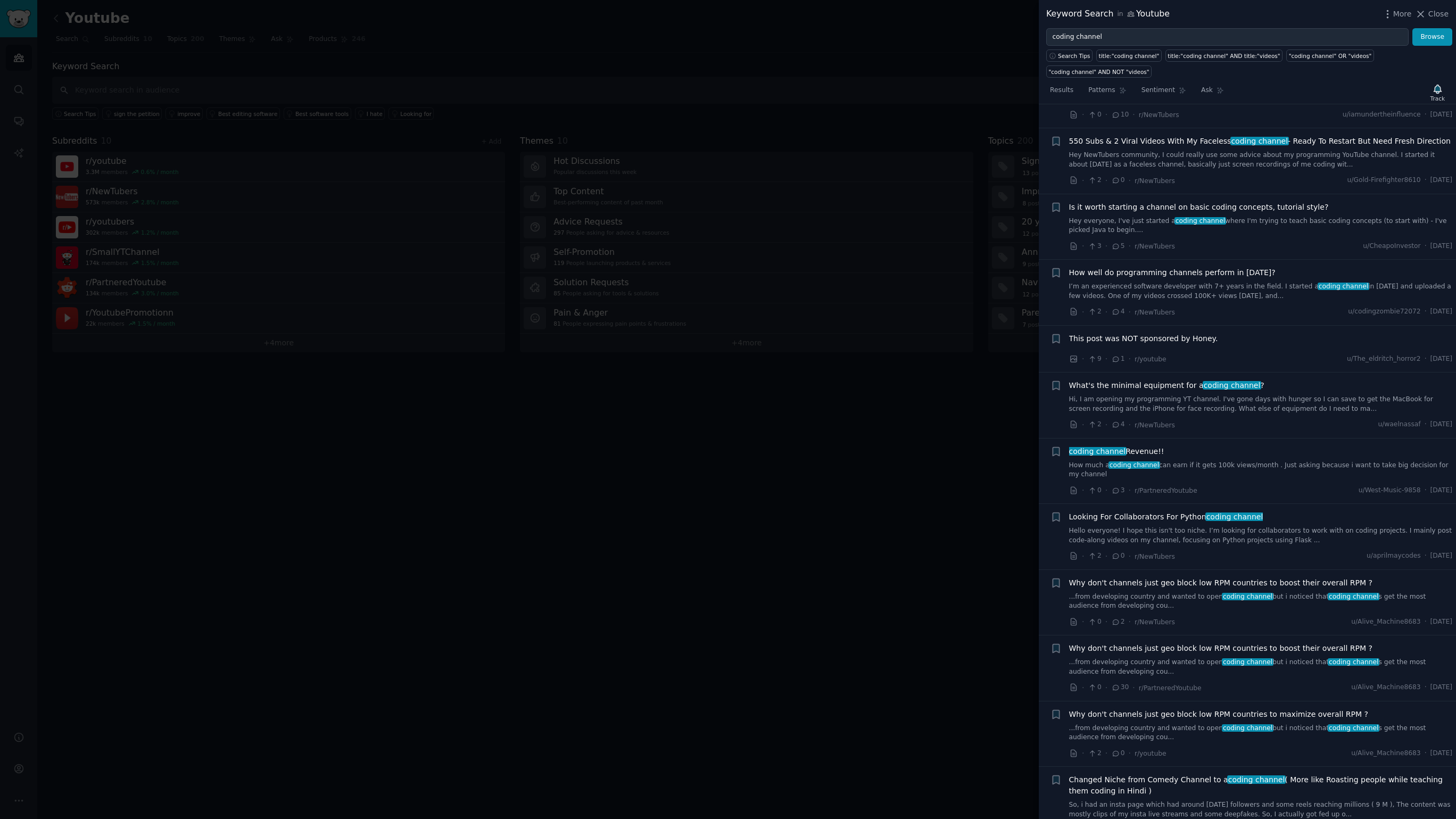
scroll to position [275, 0]
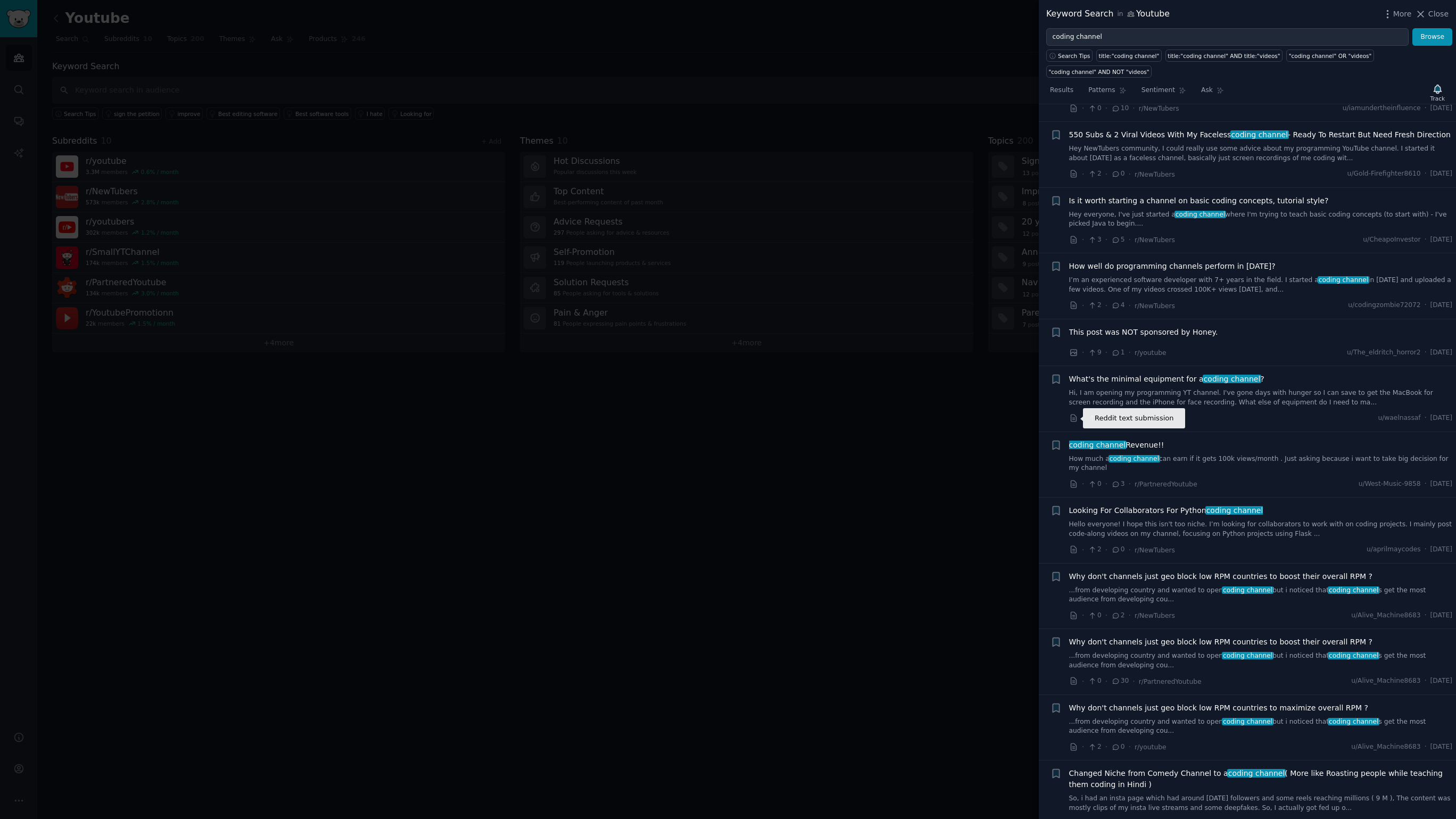
click at [1076, 419] on icon at bounding box center [1073, 418] width 5 height 7
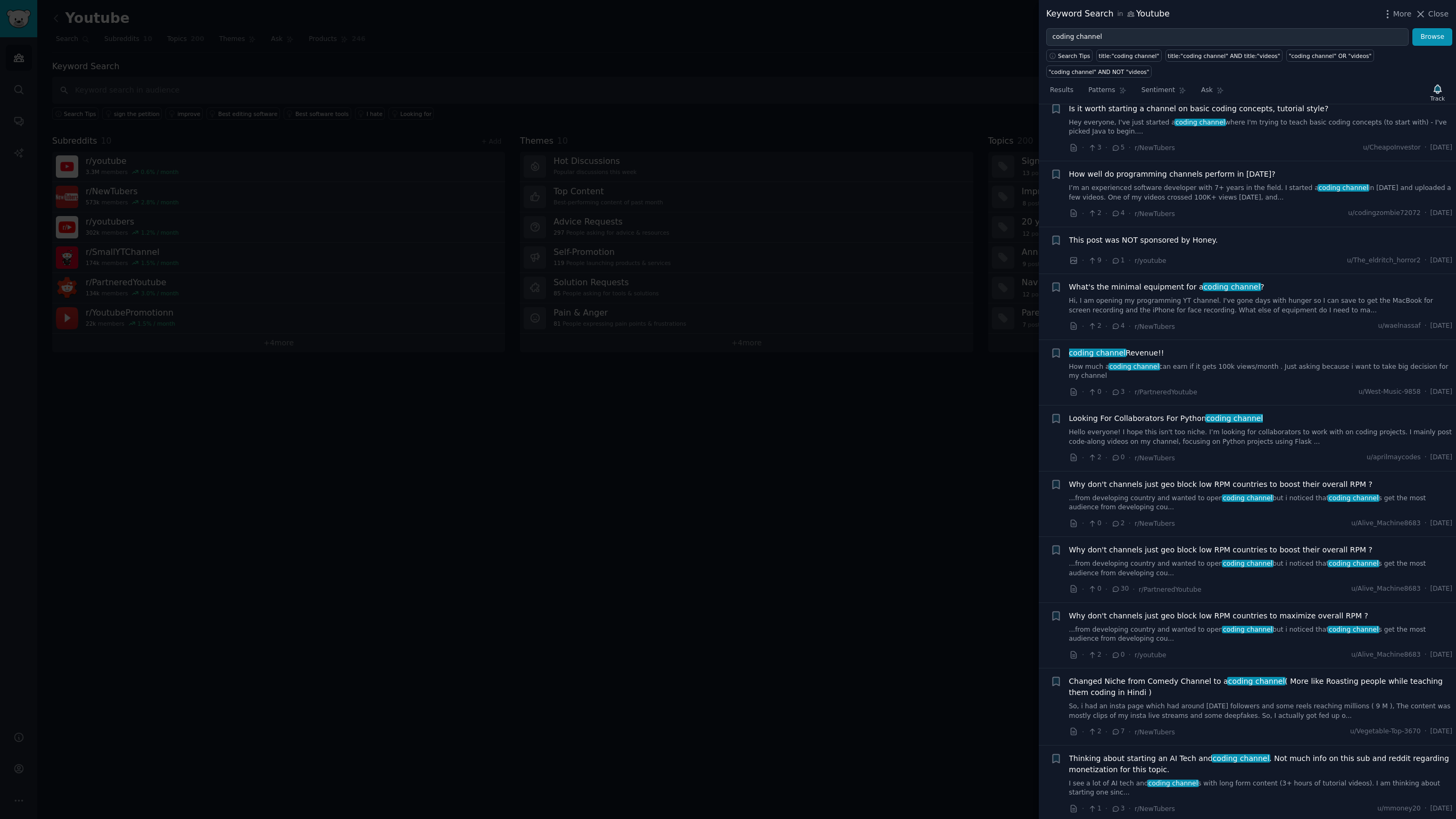
scroll to position [372, 0]
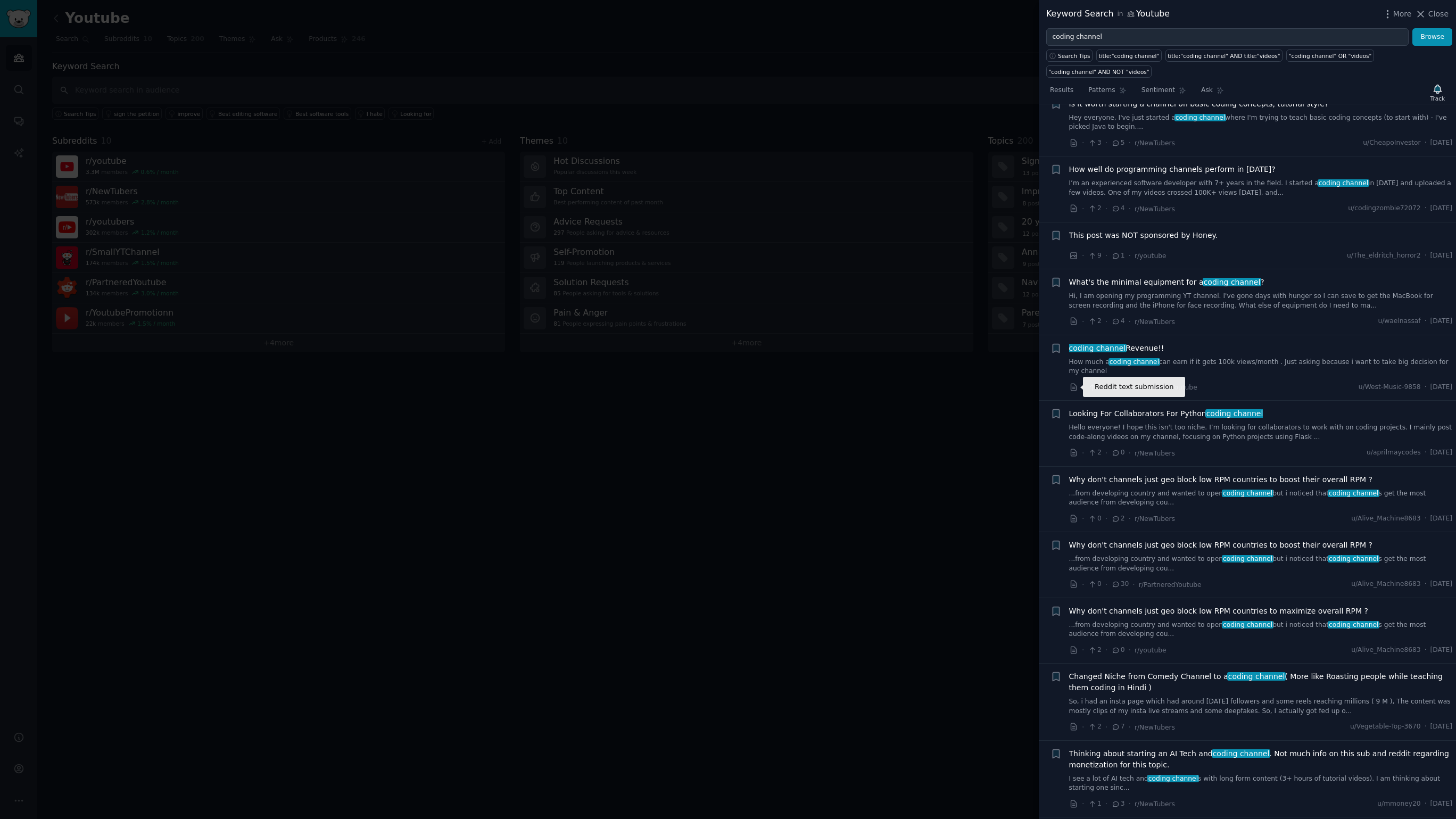
click at [1071, 389] on icon at bounding box center [1074, 387] width 10 height 10
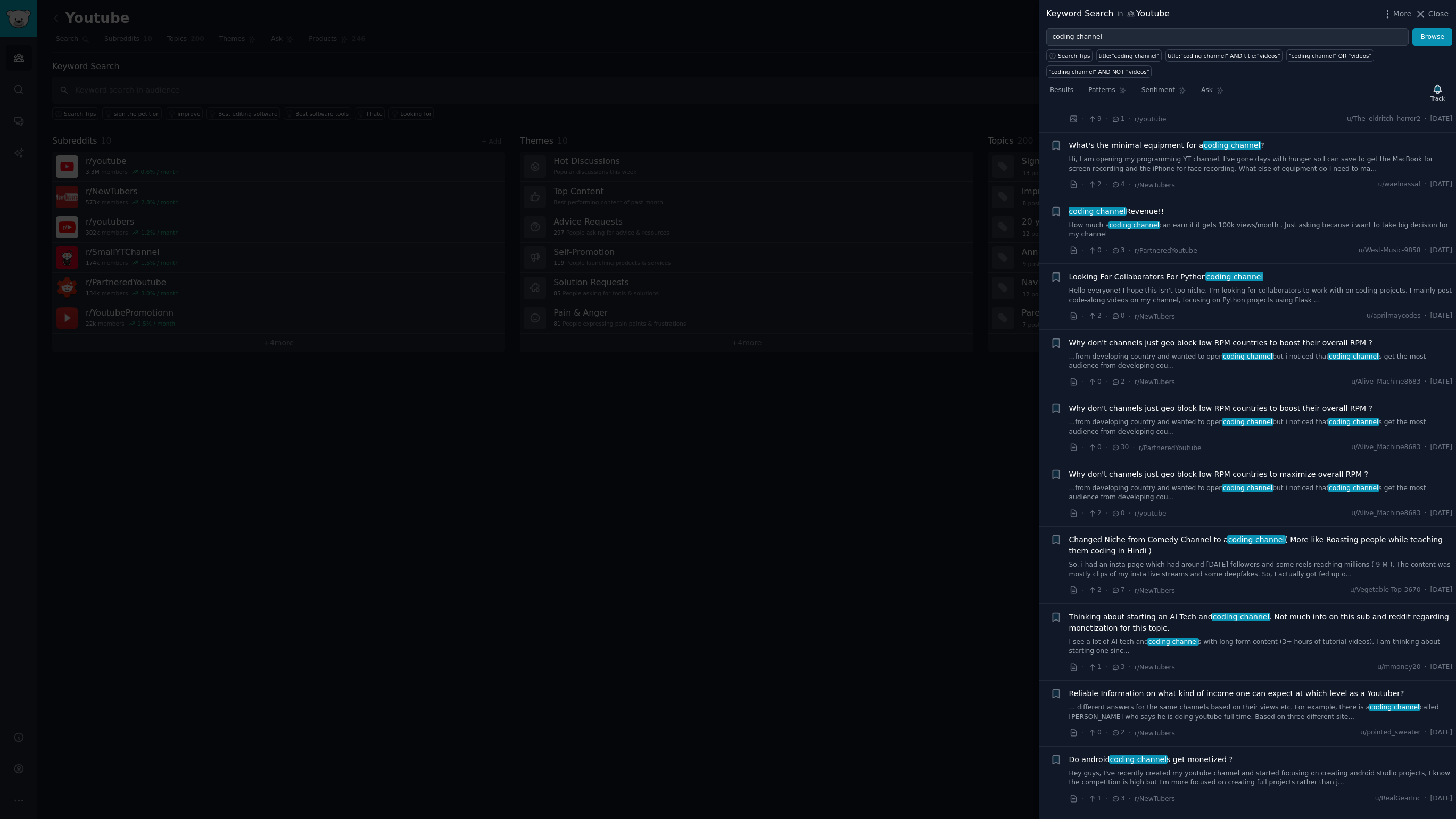
scroll to position [513, 0]
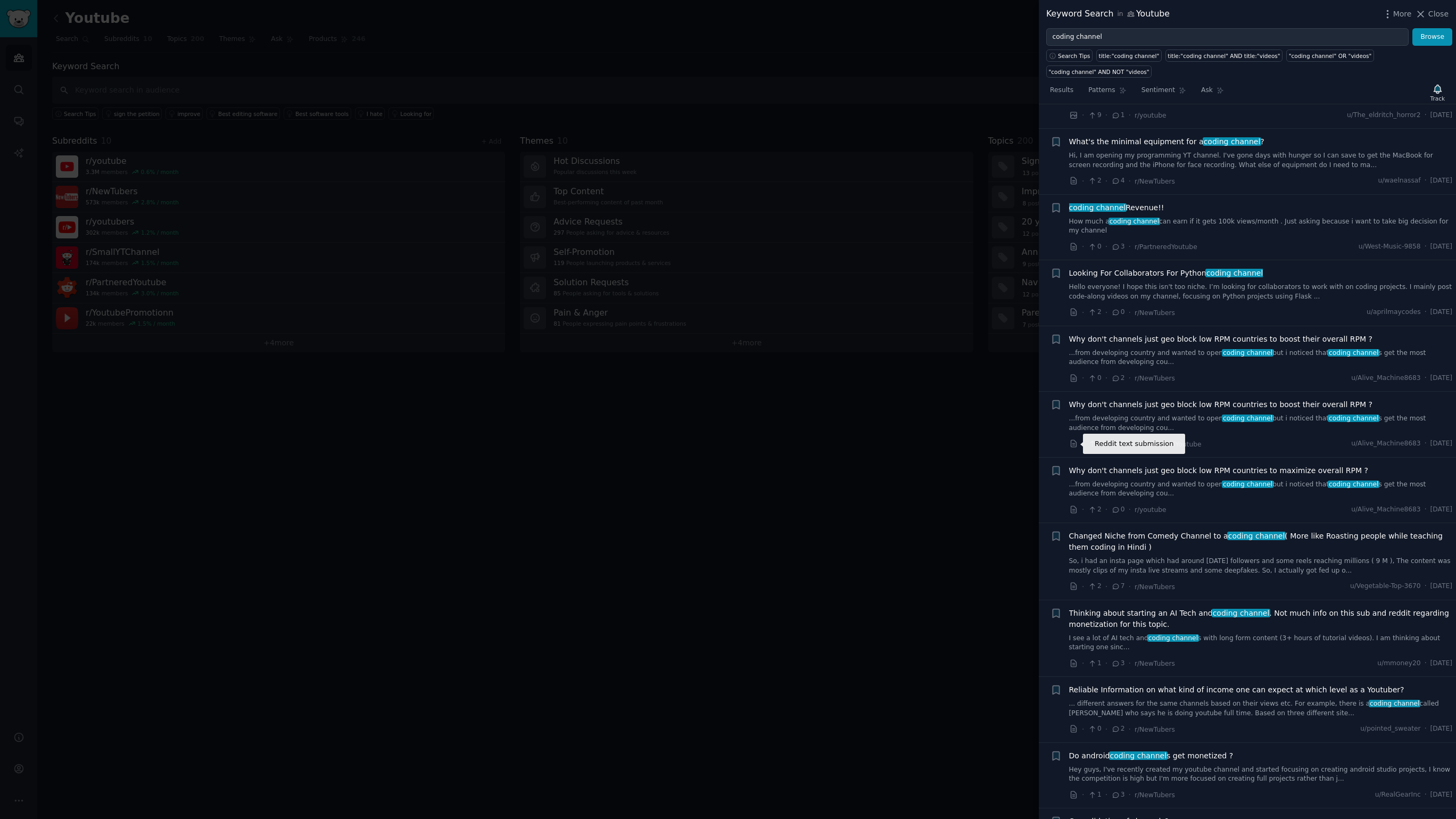
click at [1073, 443] on icon at bounding box center [1074, 444] width 10 height 10
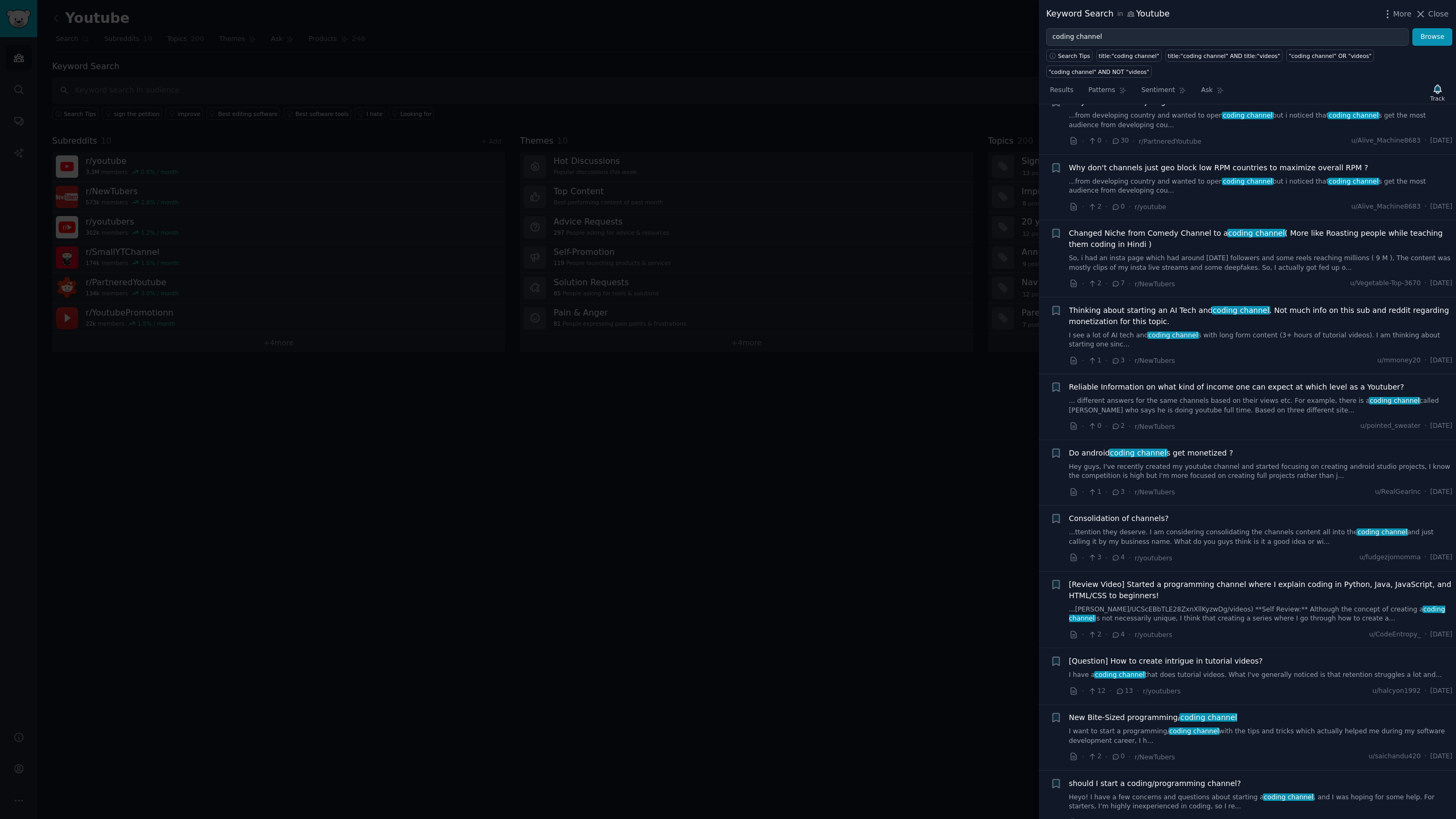
scroll to position [816, 0]
click at [1074, 358] on icon at bounding box center [1074, 360] width 10 height 10
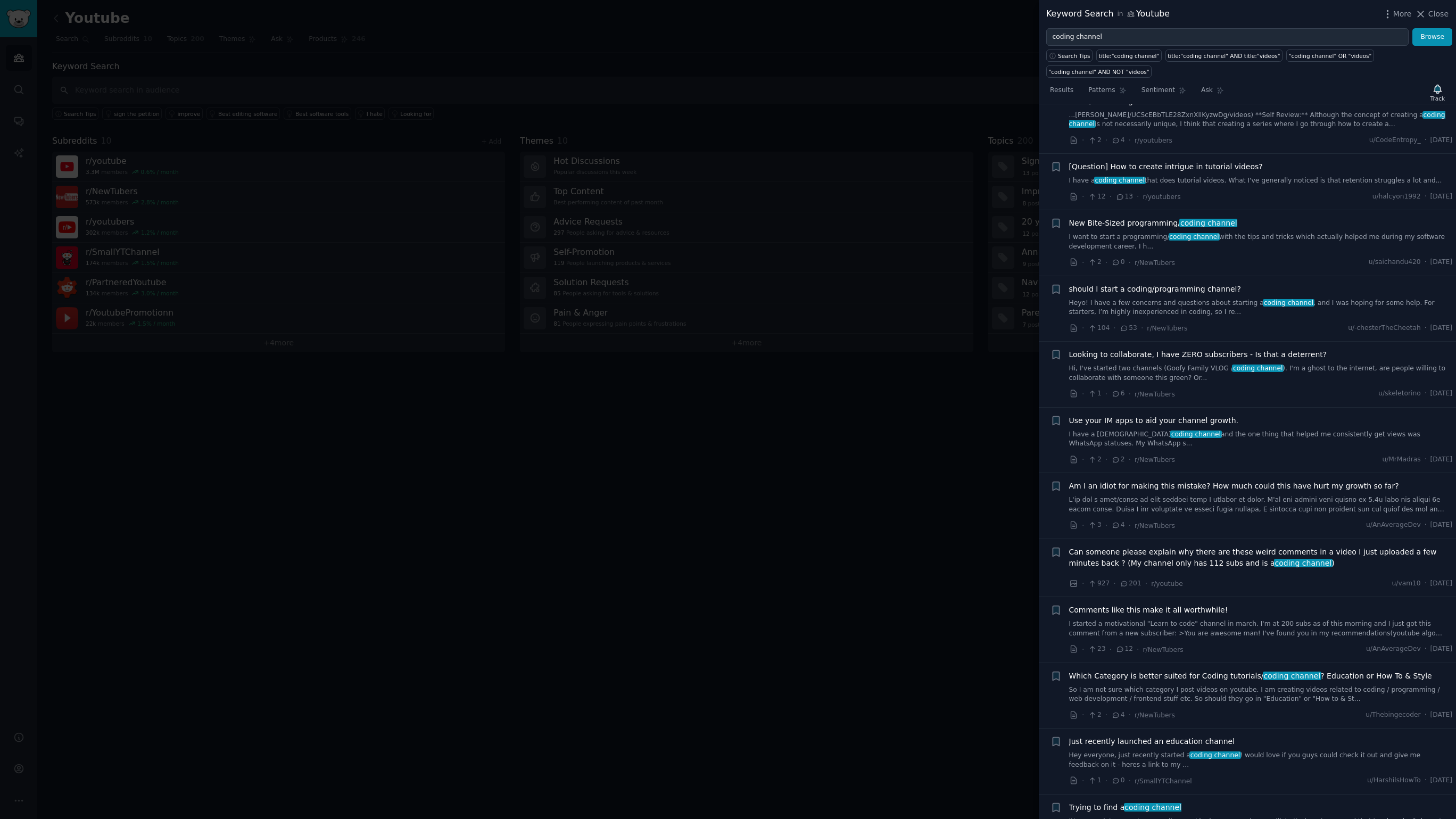
scroll to position [1318, 0]
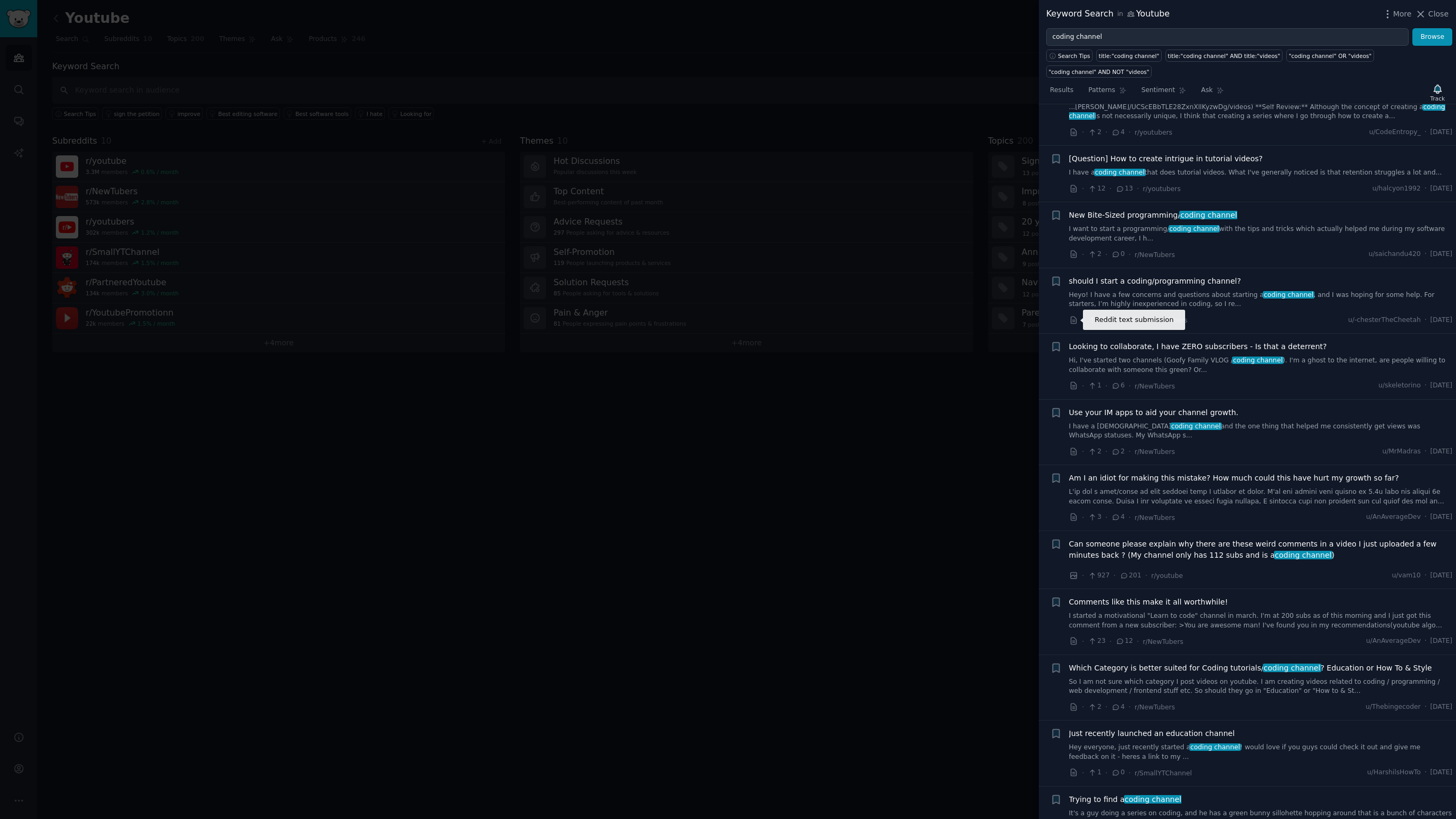
click at [1075, 320] on icon at bounding box center [1074, 320] width 10 height 10
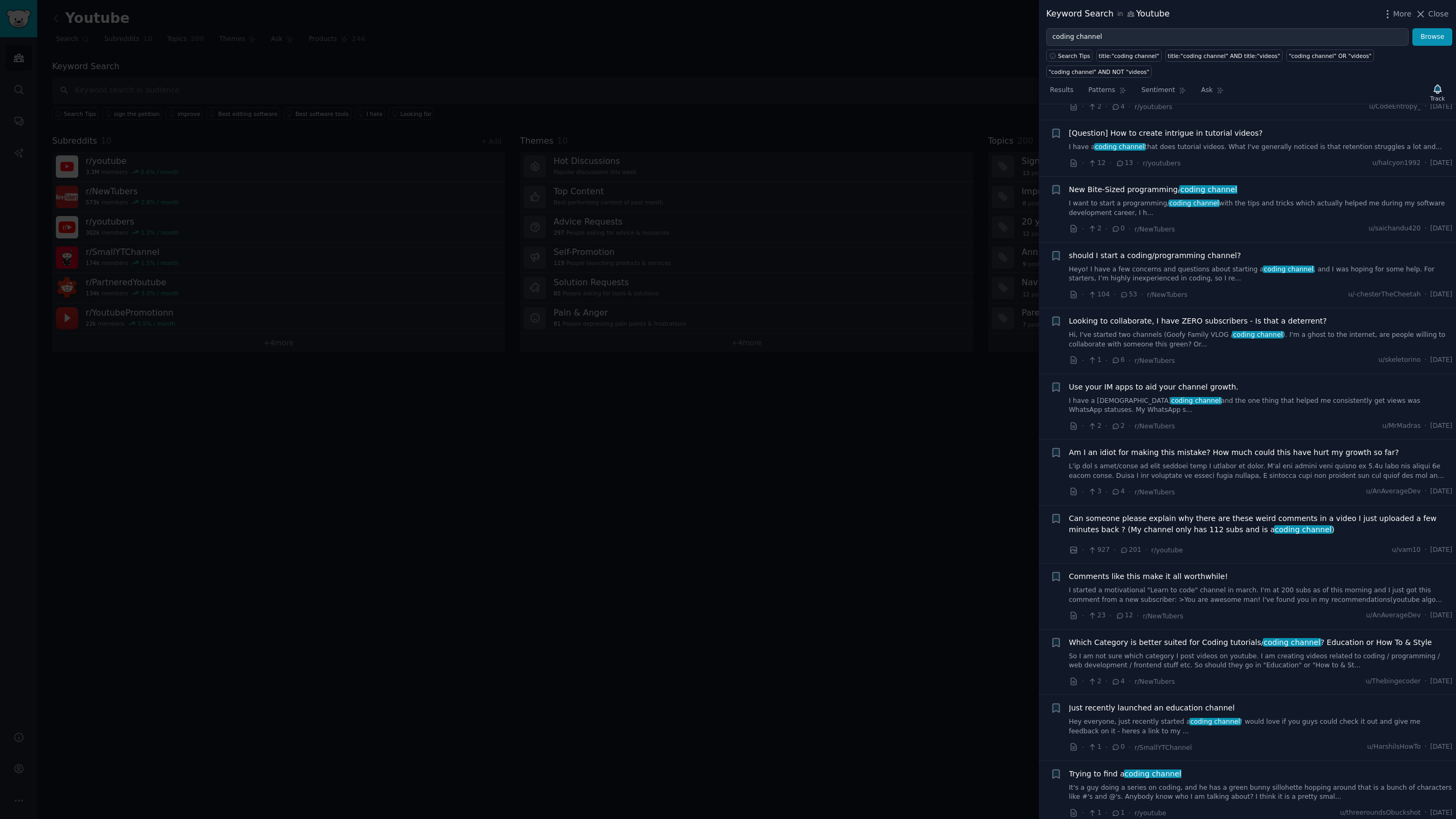
scroll to position [1351, 0]
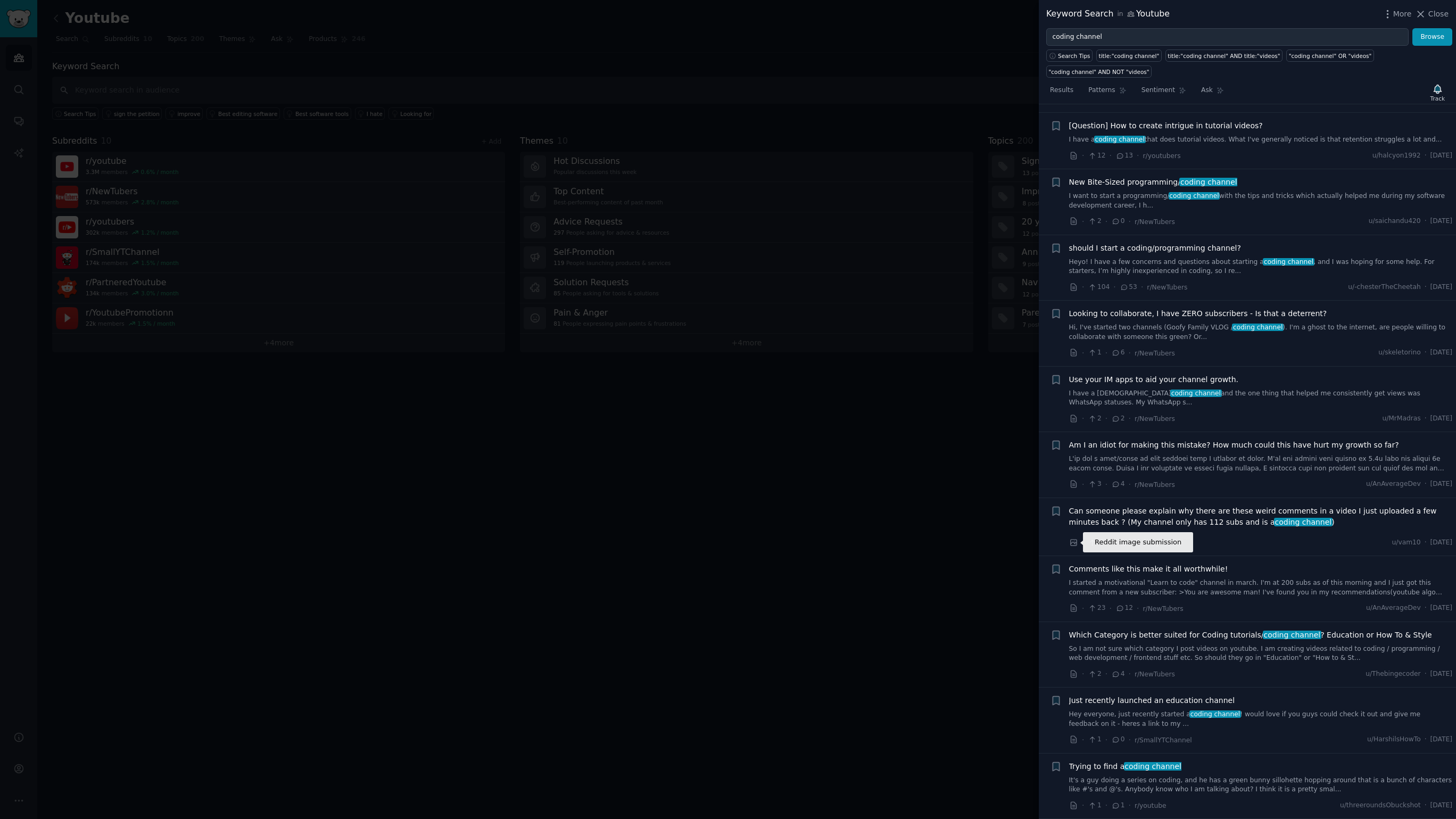
click at [1070, 540] on icon at bounding box center [1073, 543] width 6 height 6
click at [1071, 805] on icon at bounding box center [1073, 805] width 5 height 7
click at [1219, 38] on input "coding channel" at bounding box center [1227, 37] width 362 height 18
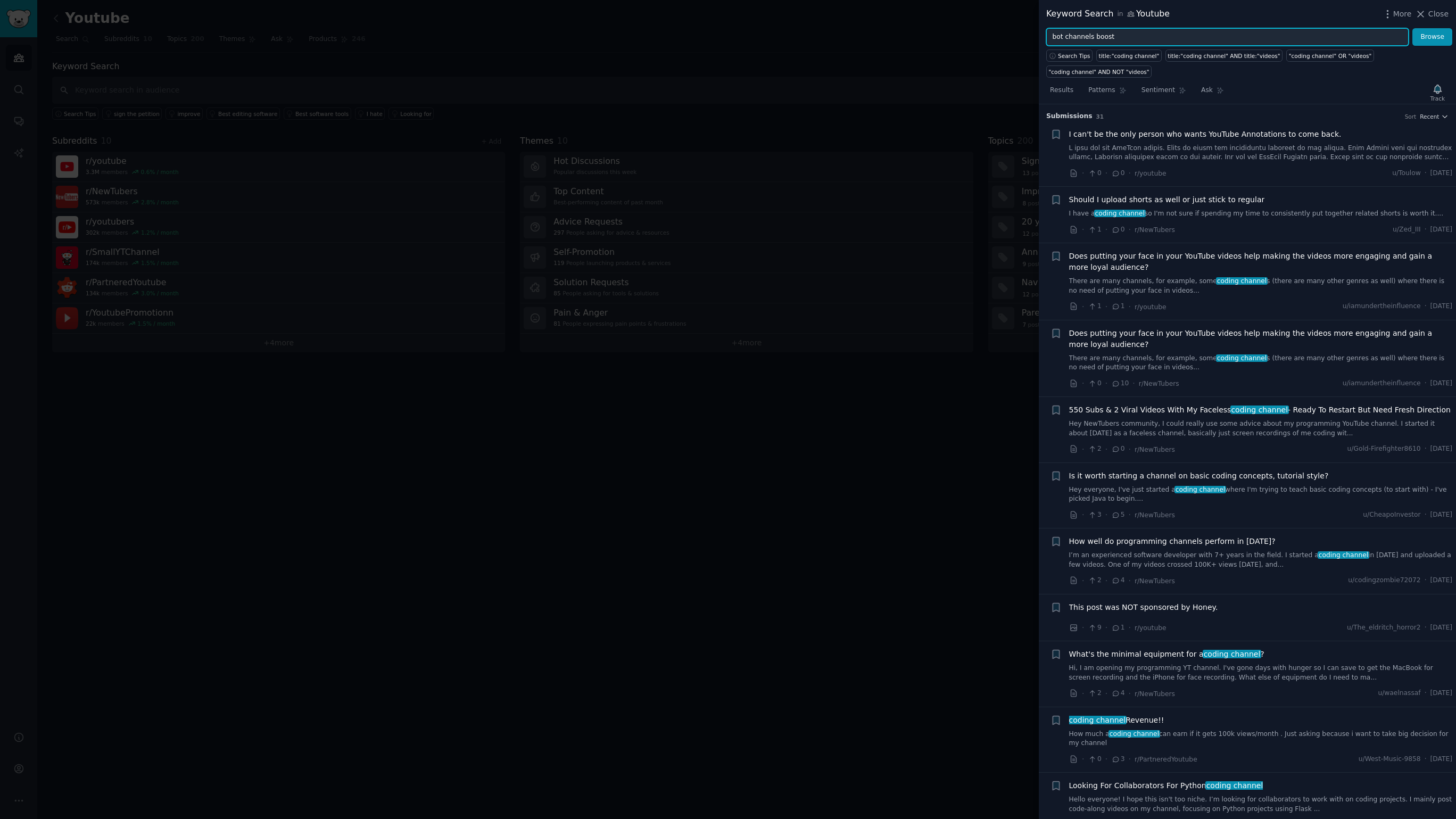
click at [1412, 28] on button "Browse" at bounding box center [1432, 37] width 40 height 18
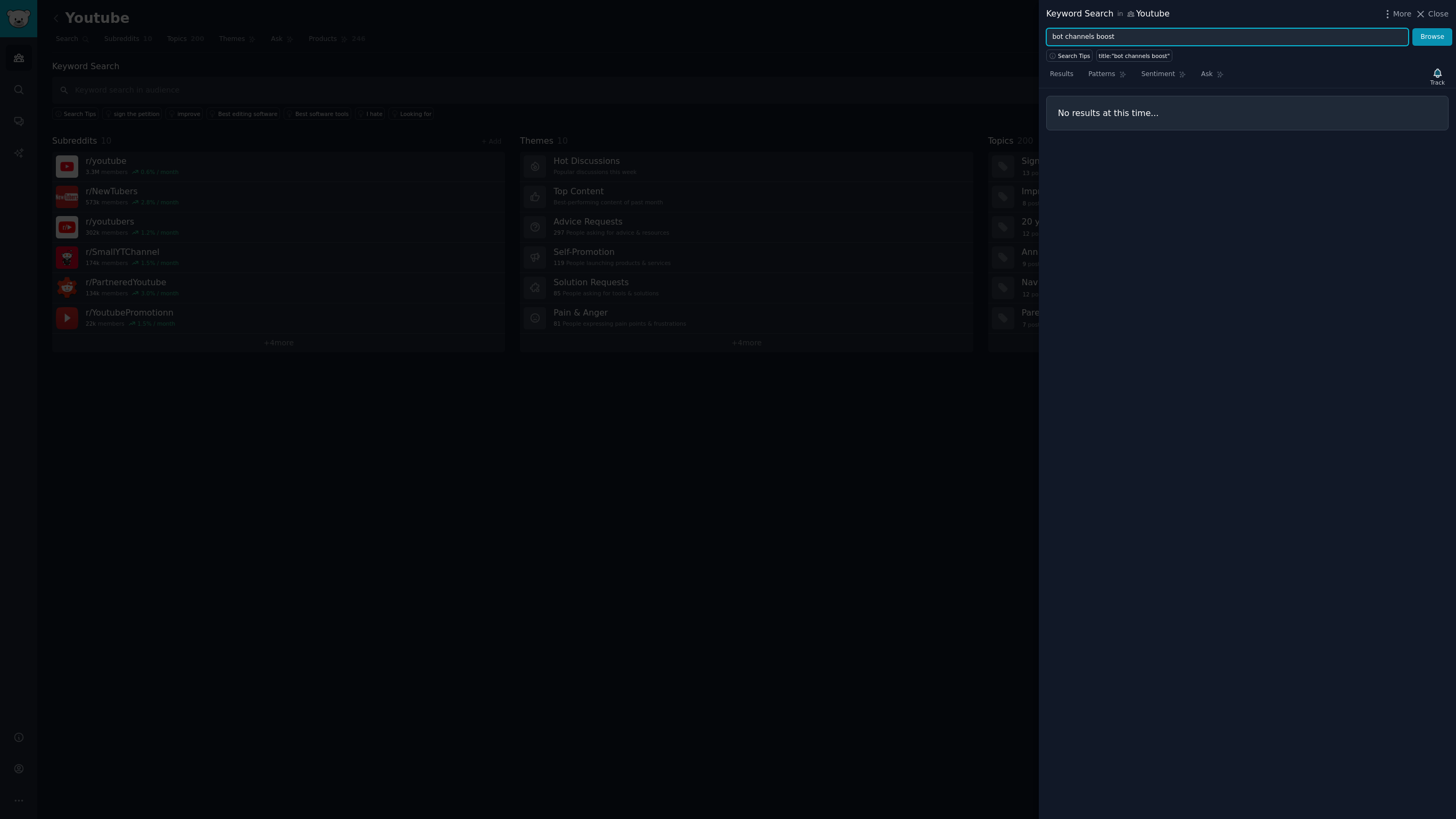
click at [1146, 43] on input "bot channels boost" at bounding box center [1227, 37] width 362 height 18
click at [1412, 28] on button "Browse" at bounding box center [1432, 37] width 40 height 18
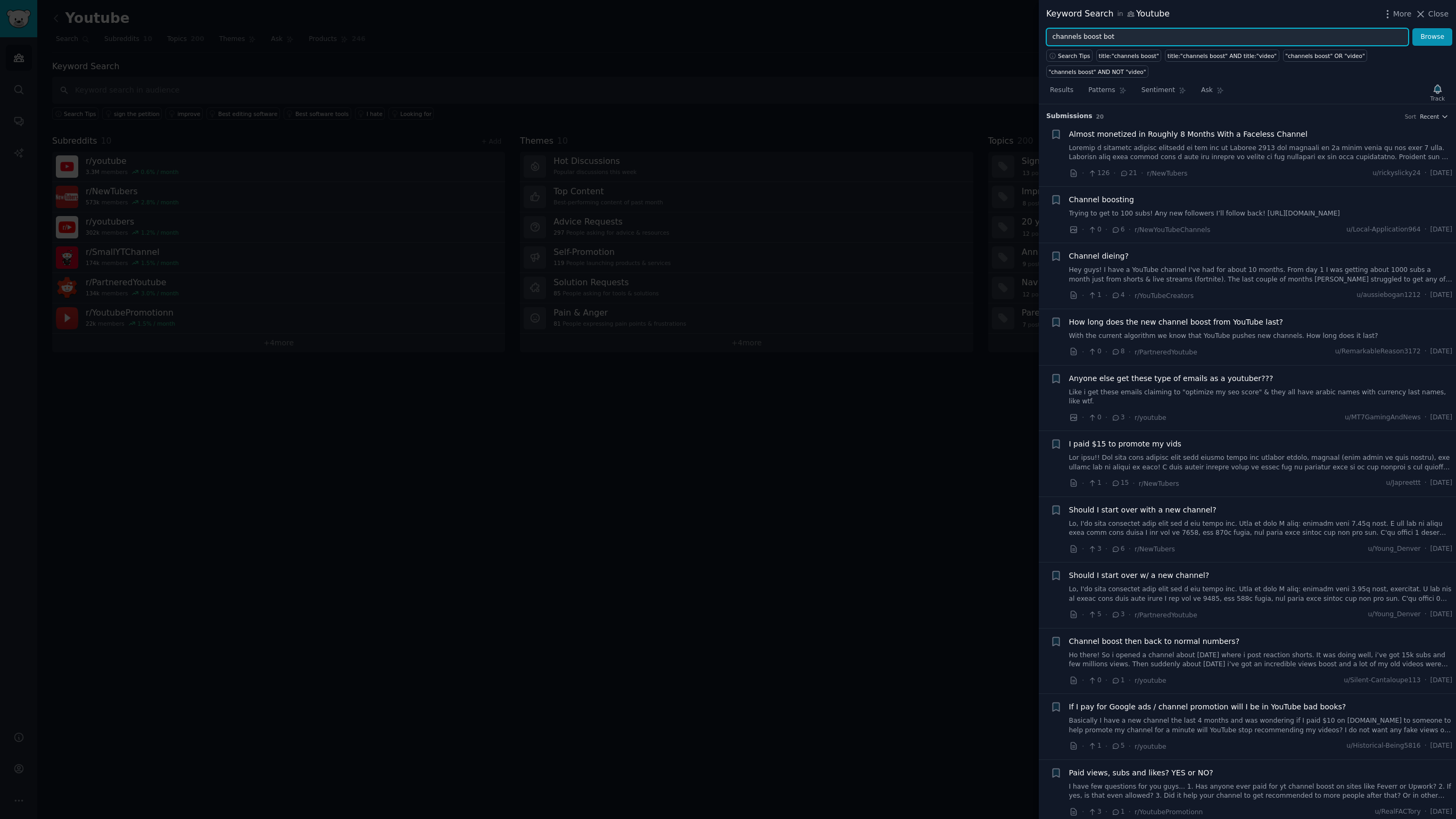
click at [1412, 28] on button "Browse" at bounding box center [1432, 37] width 40 height 18
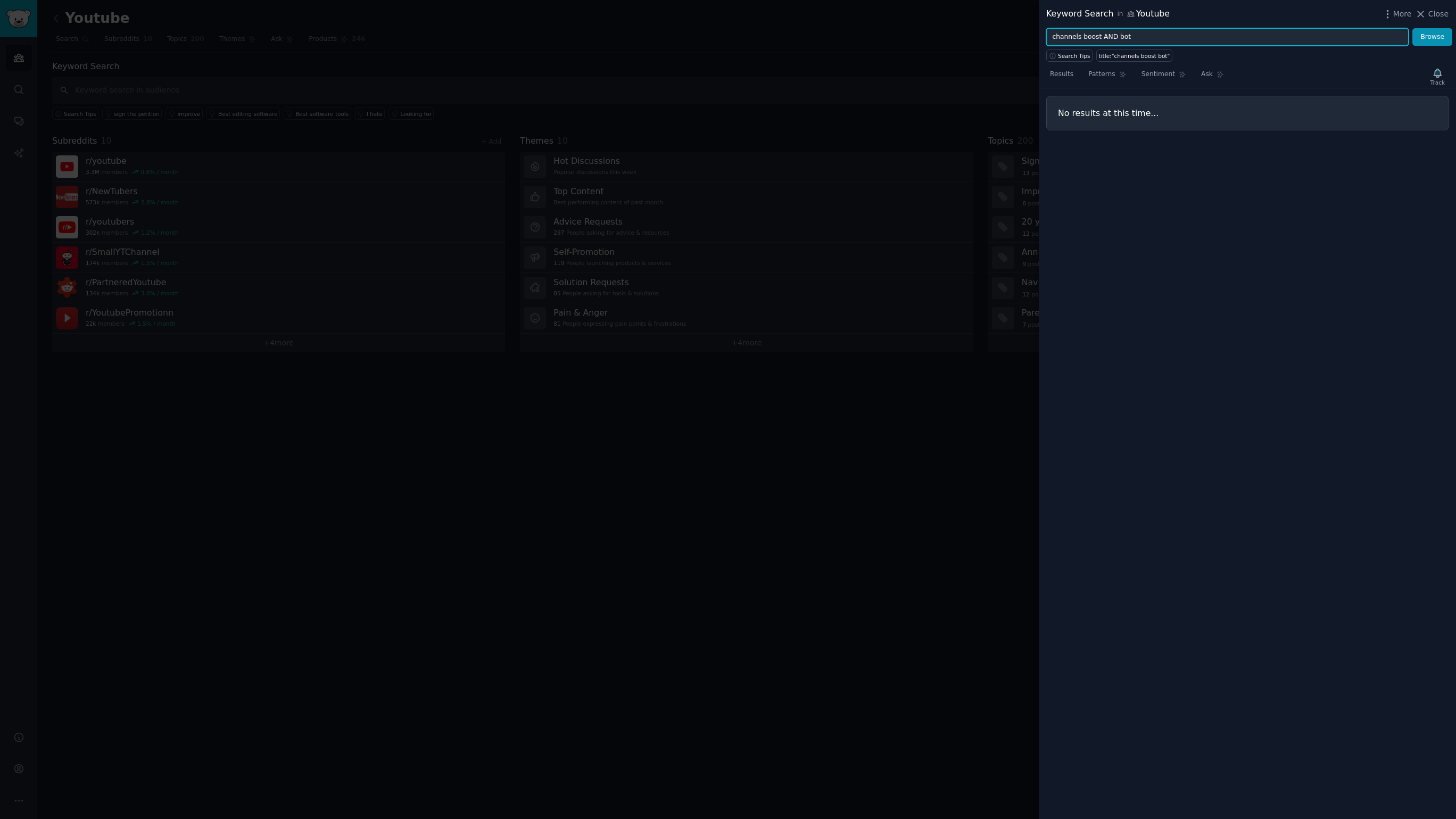
type input "channels boost AND bot"
click at [1412, 28] on button "Browse" at bounding box center [1432, 37] width 40 height 18
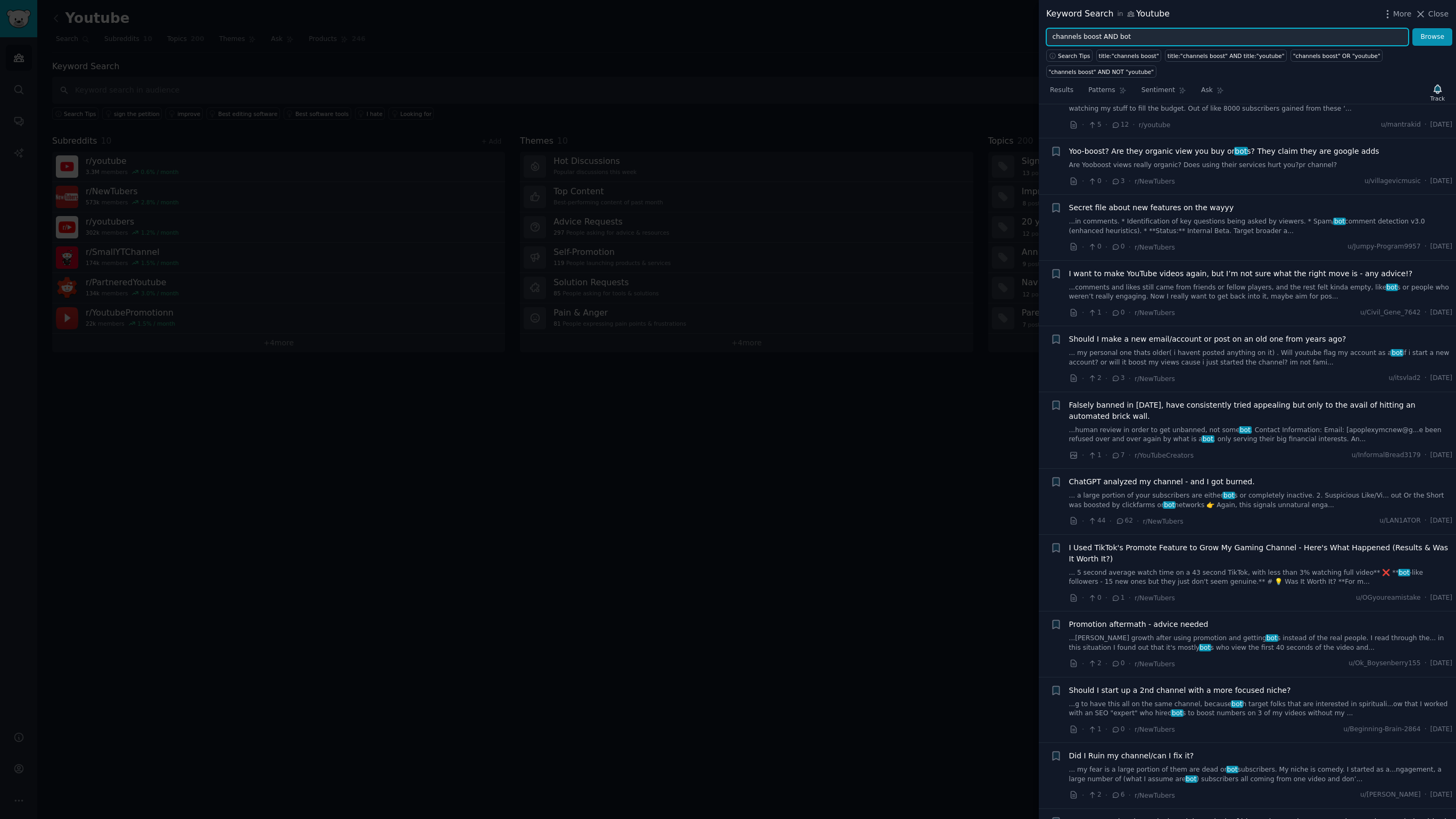
scroll to position [841, 0]
